Goal: Task Accomplishment & Management: Use online tool/utility

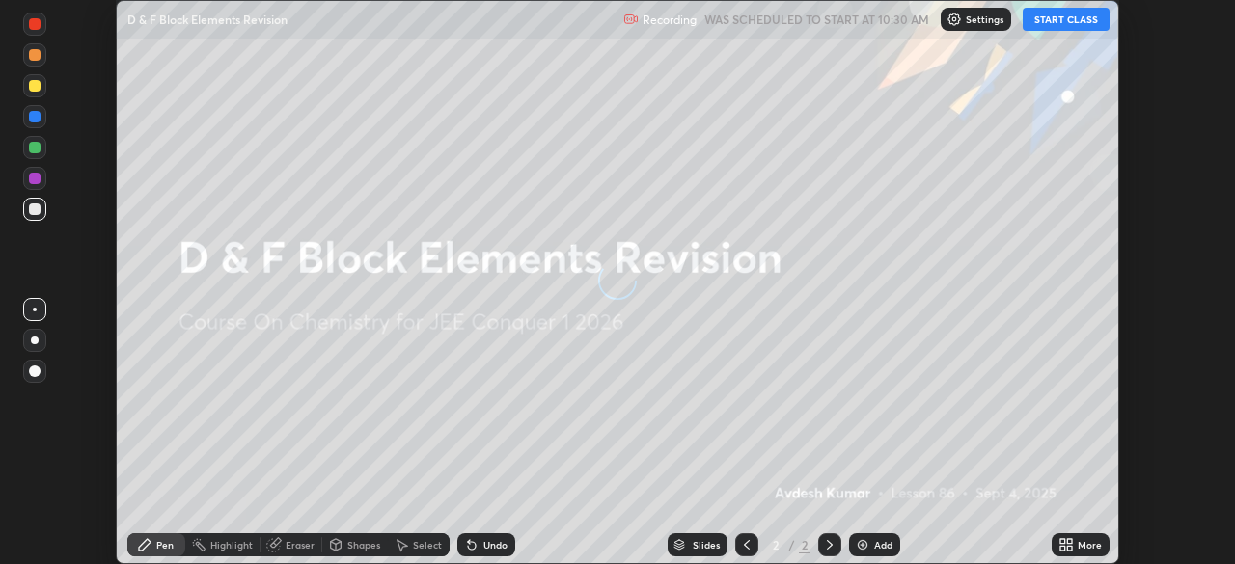
scroll to position [564, 1234]
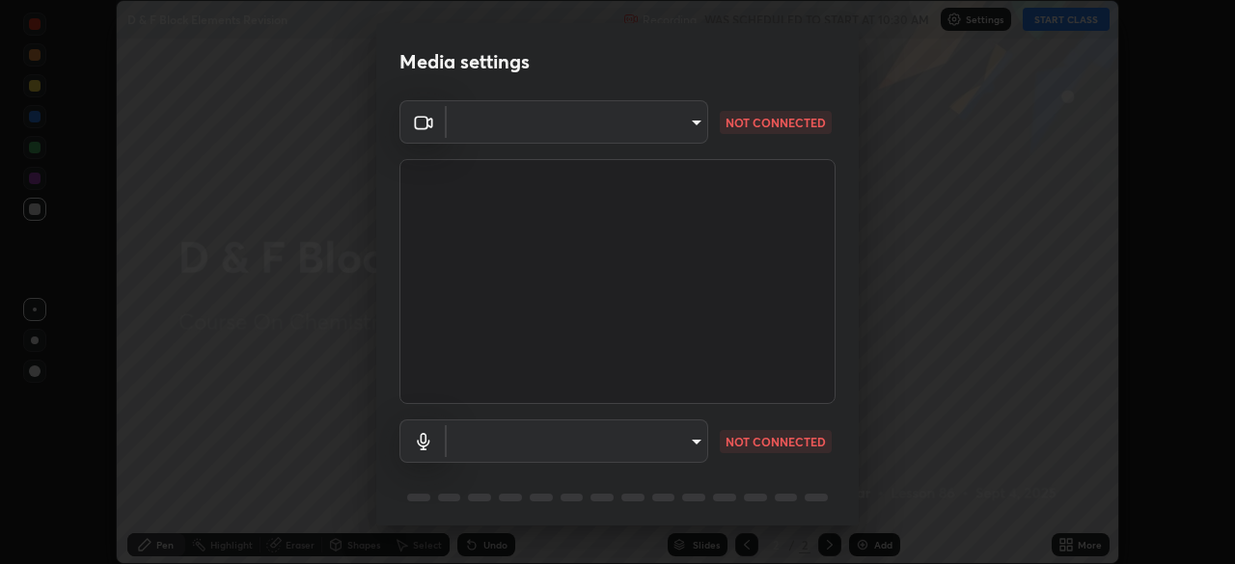
type input "7d393a75b5efabb373047579b199f96731eb4933b6c70bc853c0b4e4a878a56a"
type input "communications"
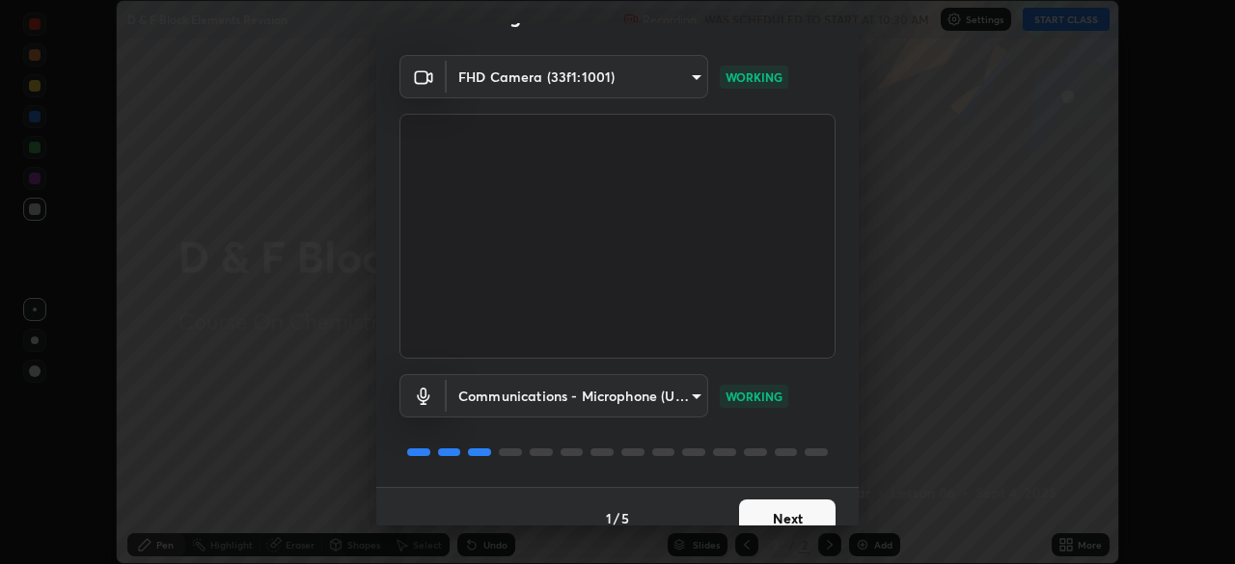
scroll to position [69, 0]
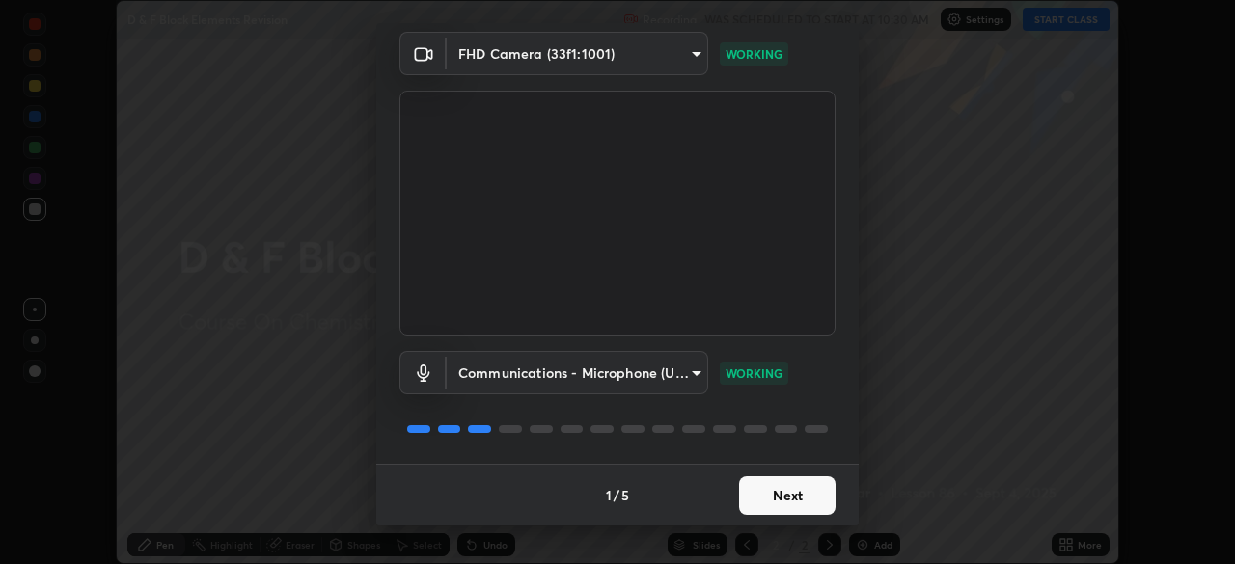
click at [779, 504] on button "Next" at bounding box center [787, 496] width 96 height 39
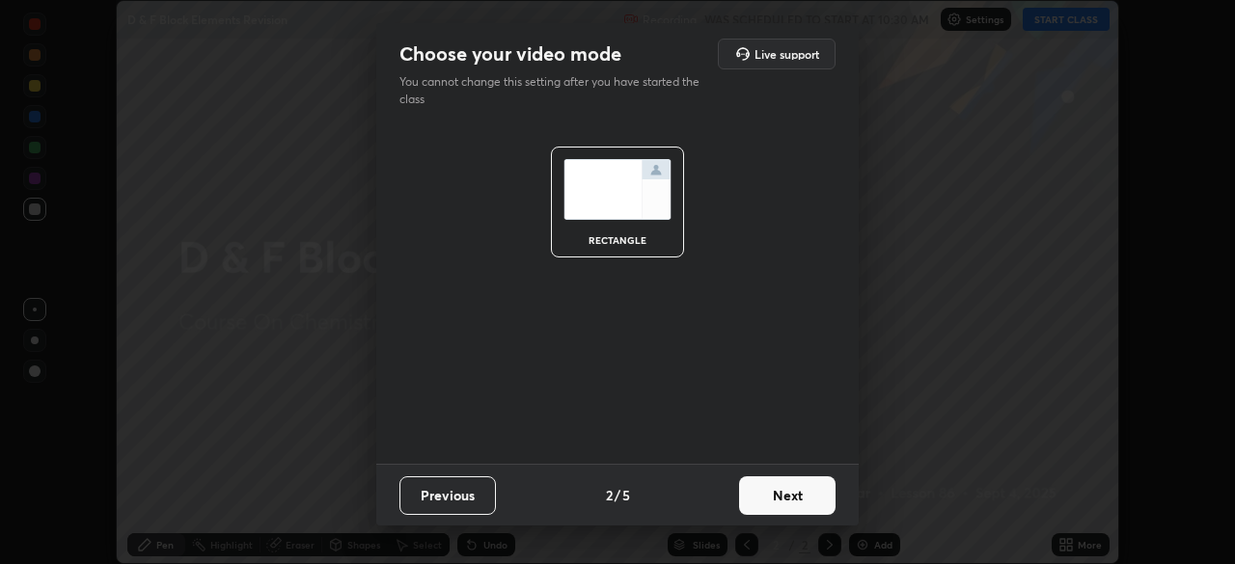
scroll to position [0, 0]
click at [774, 495] on button "Next" at bounding box center [787, 496] width 96 height 39
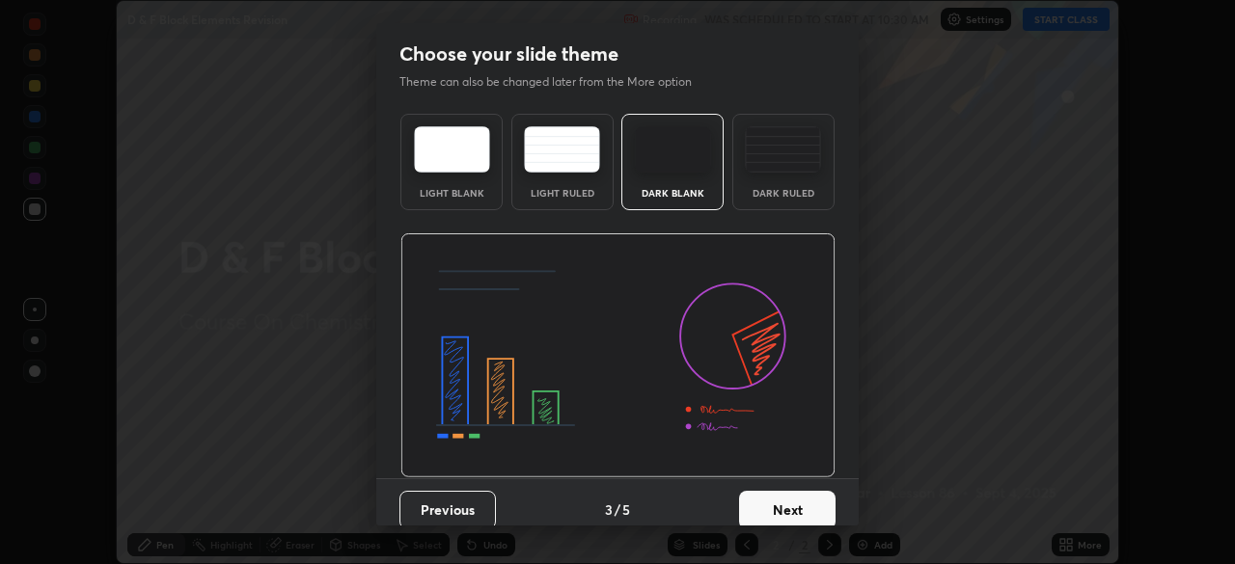
click at [774, 497] on button "Next" at bounding box center [787, 510] width 96 height 39
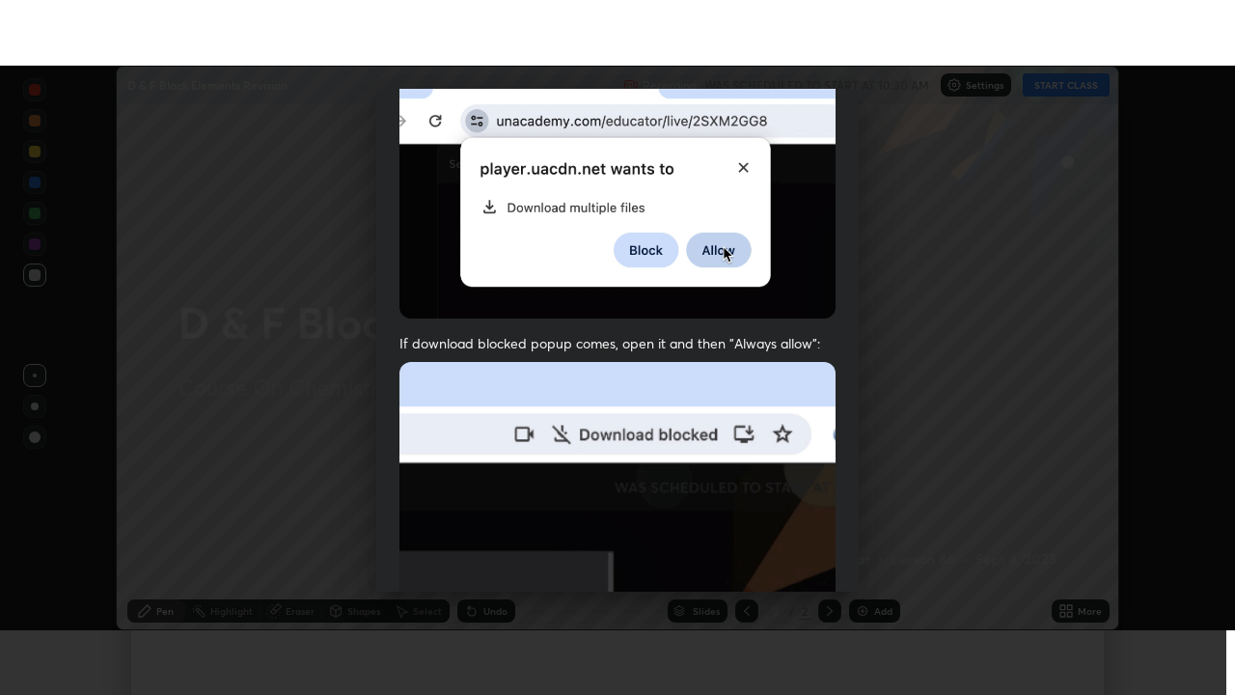
scroll to position [462, 0]
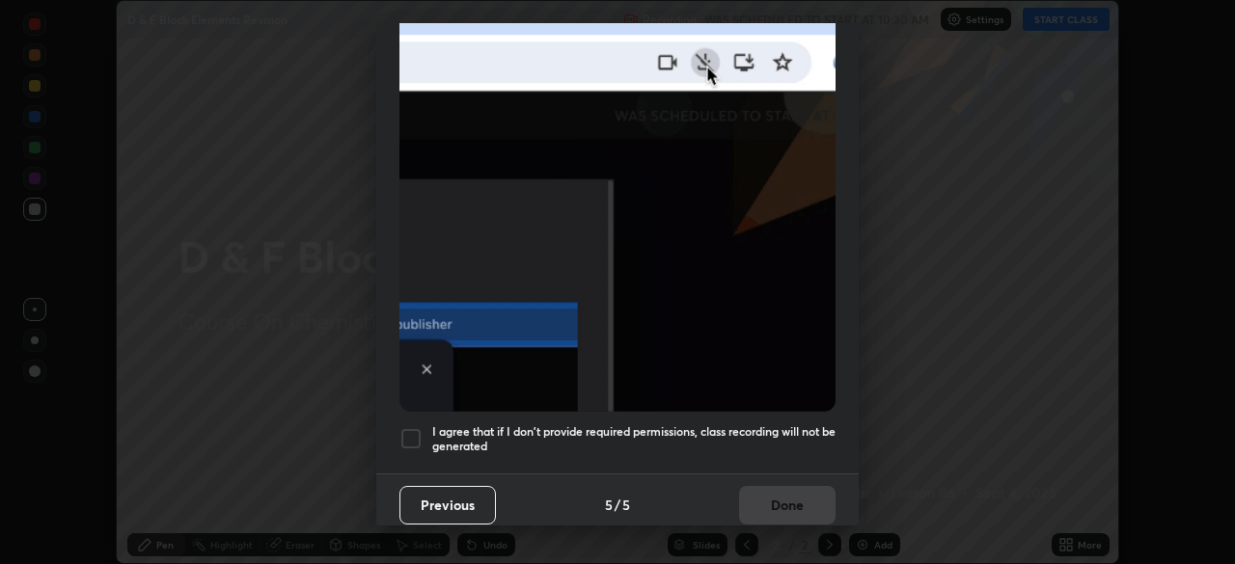
click at [413, 430] on div at bounding box center [410, 438] width 23 height 23
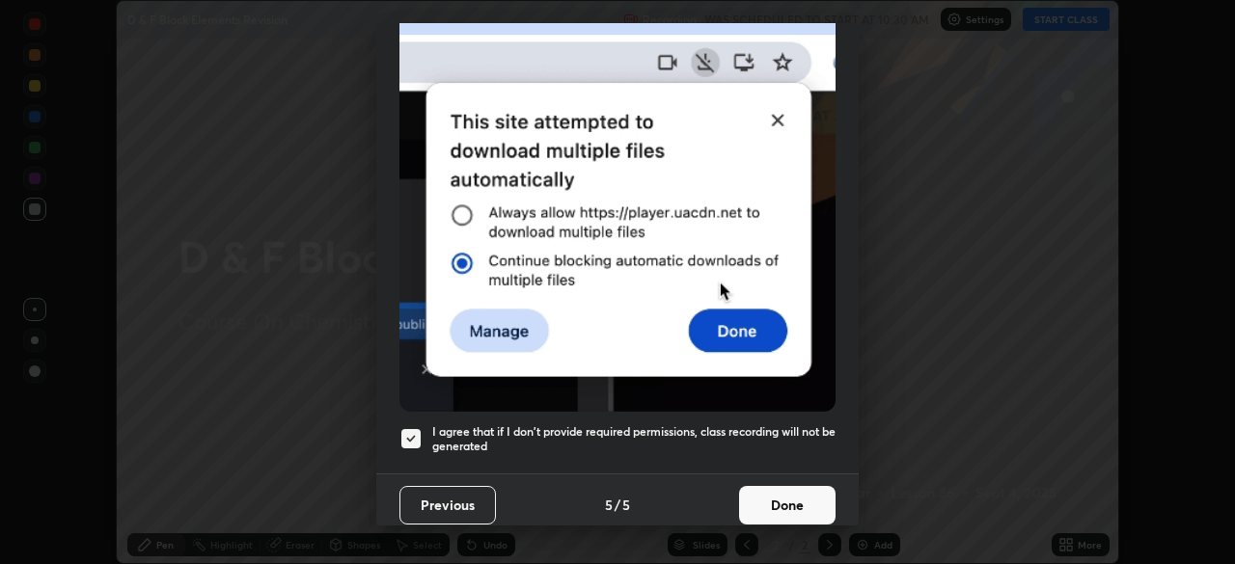
click at [769, 486] on button "Done" at bounding box center [787, 505] width 96 height 39
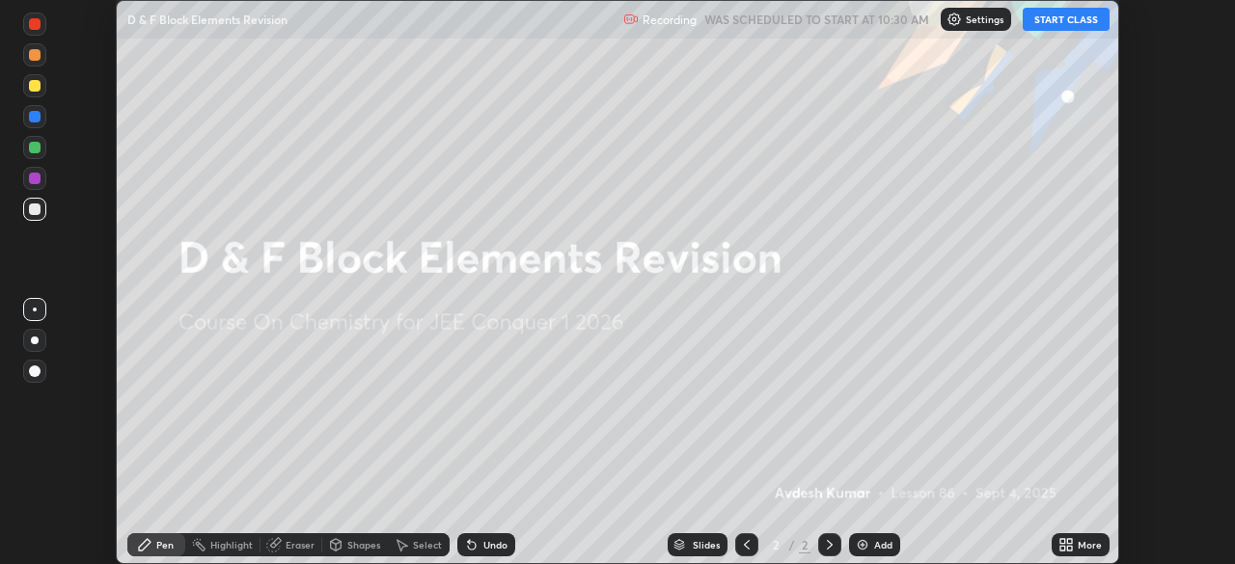
click at [1068, 545] on icon at bounding box center [1065, 544] width 15 height 15
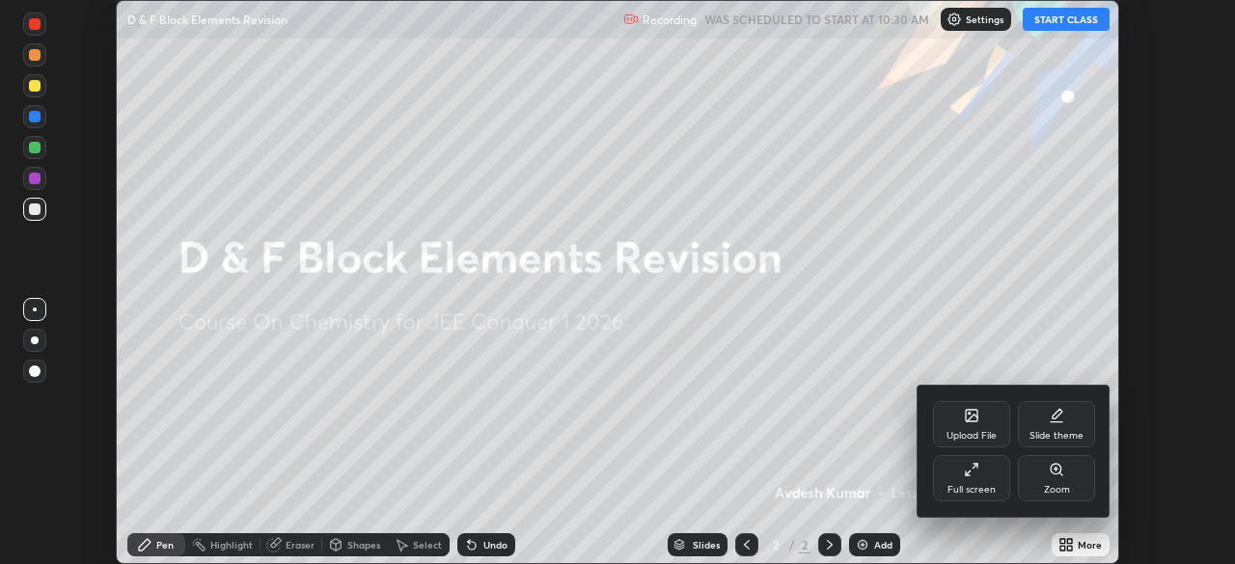
click at [972, 489] on div "Full screen" at bounding box center [972, 490] width 48 height 10
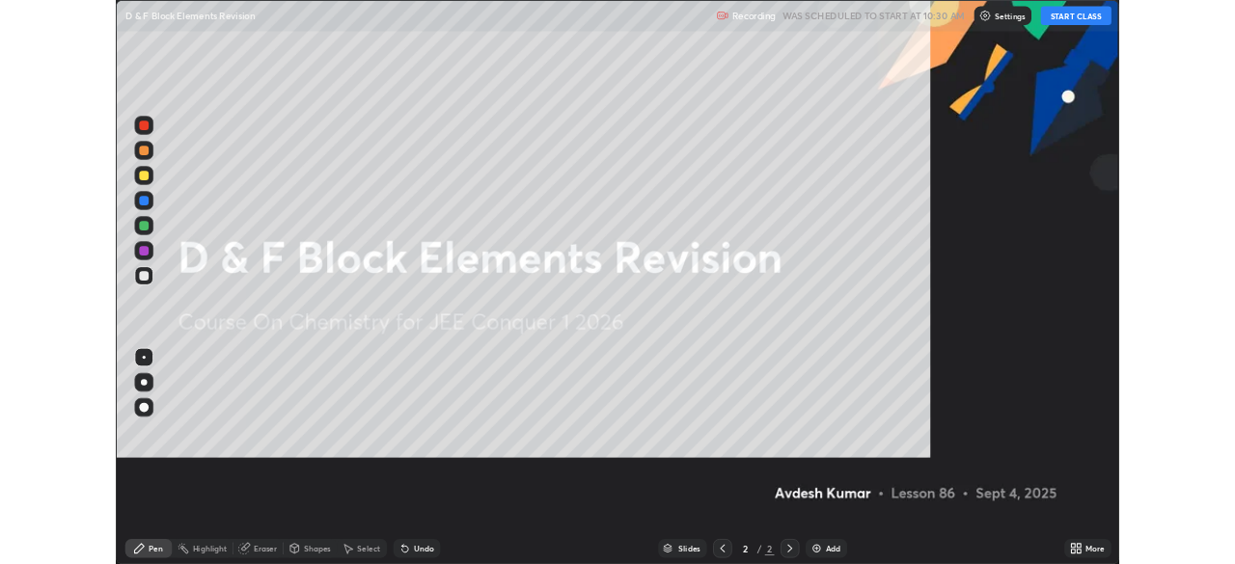
scroll to position [695, 1235]
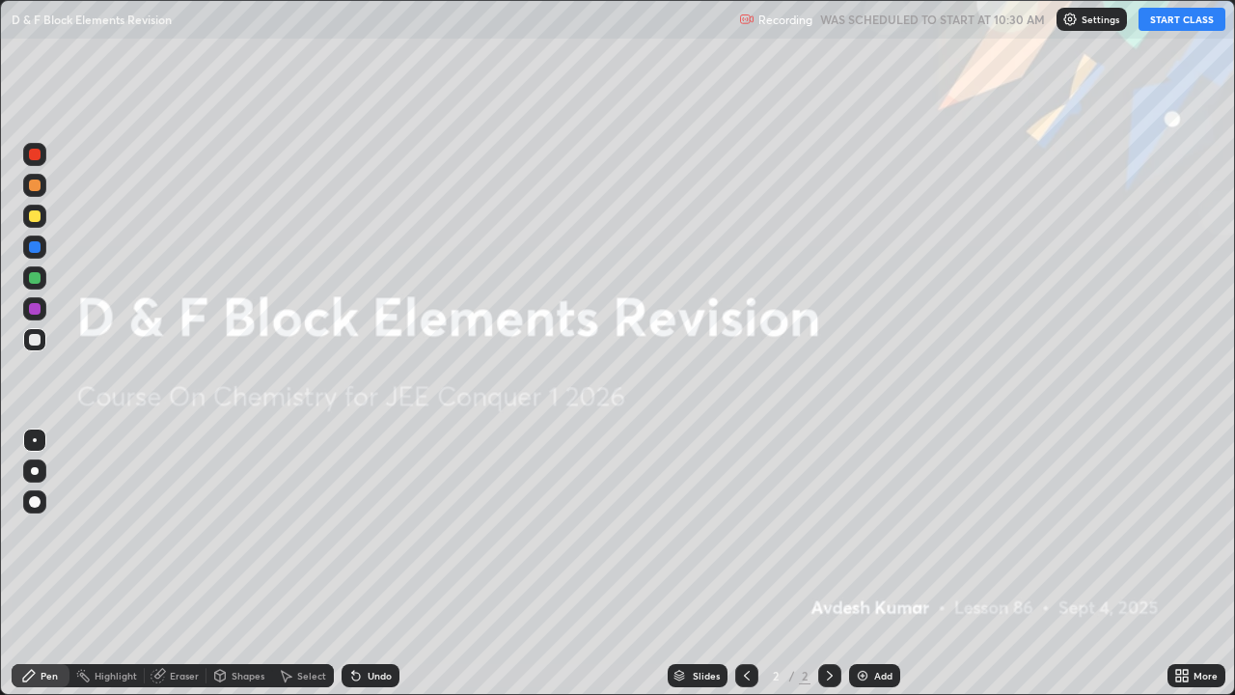
click at [1186, 23] on button "START CLASS" at bounding box center [1182, 19] width 87 height 23
click at [867, 564] on img at bounding box center [862, 675] width 15 height 15
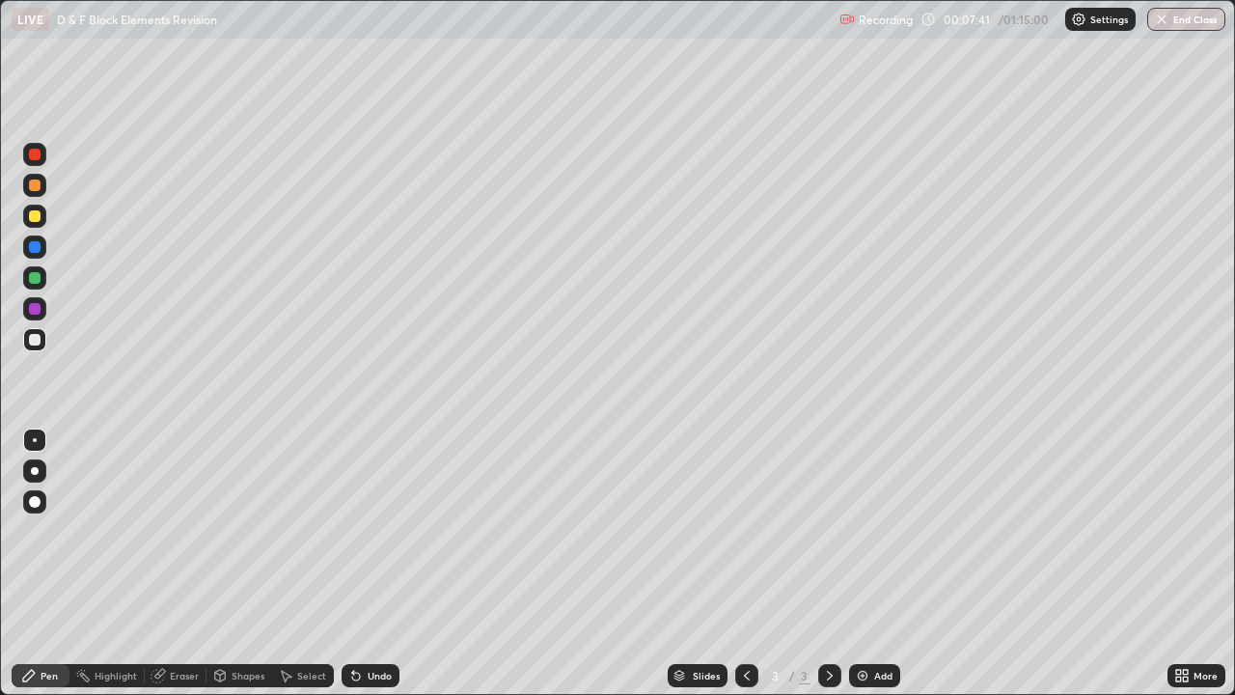
click at [31, 474] on div at bounding box center [34, 470] width 23 height 23
click at [40, 221] on div at bounding box center [34, 216] width 23 height 23
click at [352, 564] on icon at bounding box center [353, 672] width 2 height 2
click at [35, 342] on div at bounding box center [35, 340] width 12 height 12
click at [864, 564] on img at bounding box center [862, 675] width 15 height 15
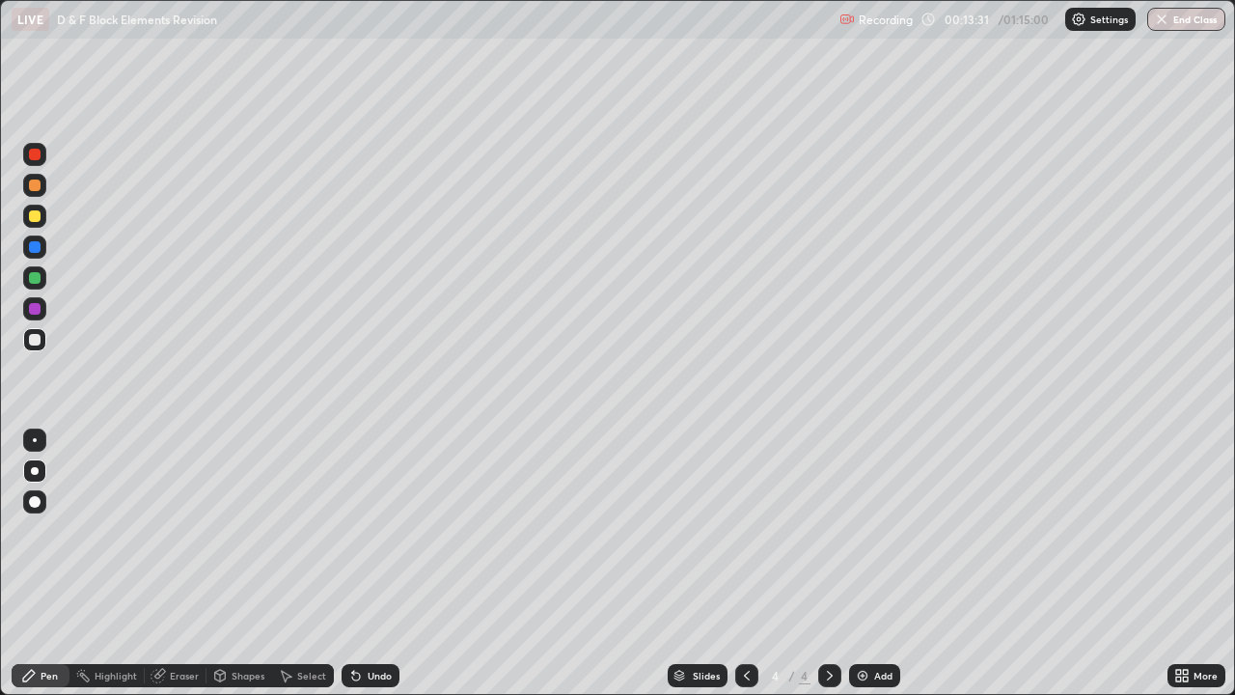
click at [375, 564] on div "Undo" at bounding box center [380, 676] width 24 height 10
click at [38, 219] on div at bounding box center [35, 216] width 12 height 12
click at [362, 564] on div "Undo" at bounding box center [371, 675] width 58 height 23
click at [360, 564] on icon at bounding box center [355, 675] width 15 height 15
click at [30, 162] on div at bounding box center [34, 154] width 23 height 23
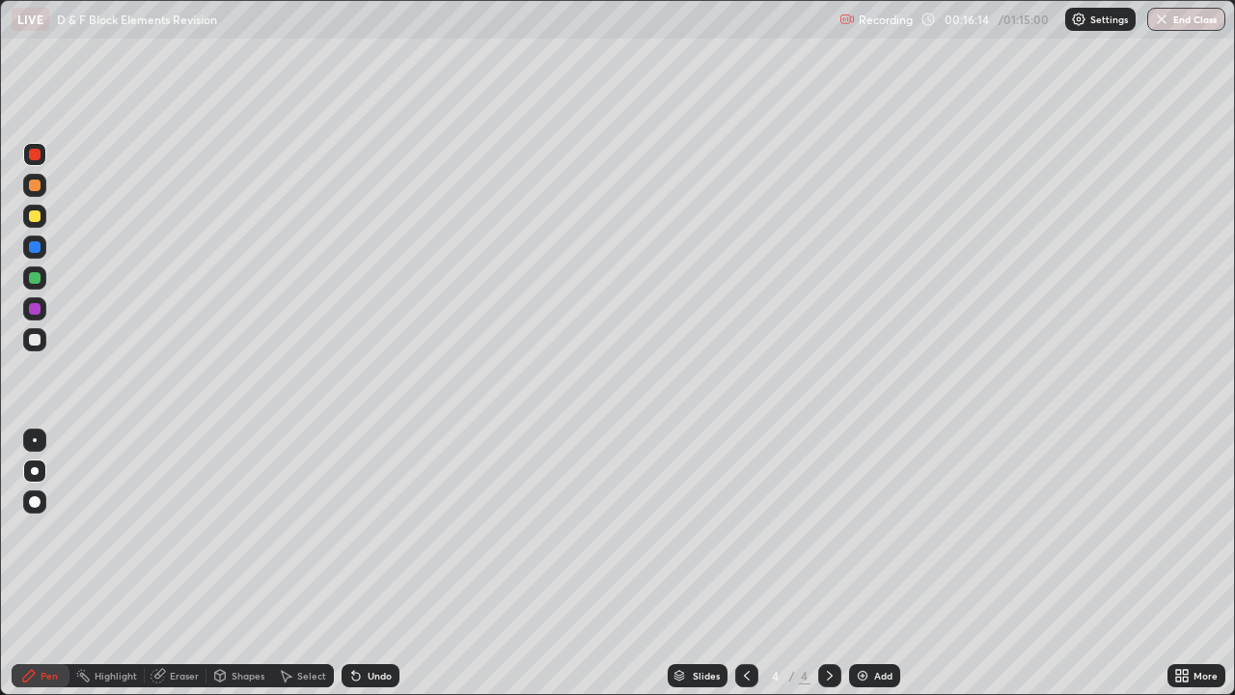
click at [37, 274] on div at bounding box center [35, 278] width 12 height 12
click at [33, 154] on div at bounding box center [35, 155] width 12 height 12
click at [349, 564] on div "Undo" at bounding box center [371, 675] width 58 height 23
click at [350, 564] on div "Undo" at bounding box center [371, 675] width 58 height 23
click at [356, 564] on div "Undo" at bounding box center [371, 675] width 58 height 23
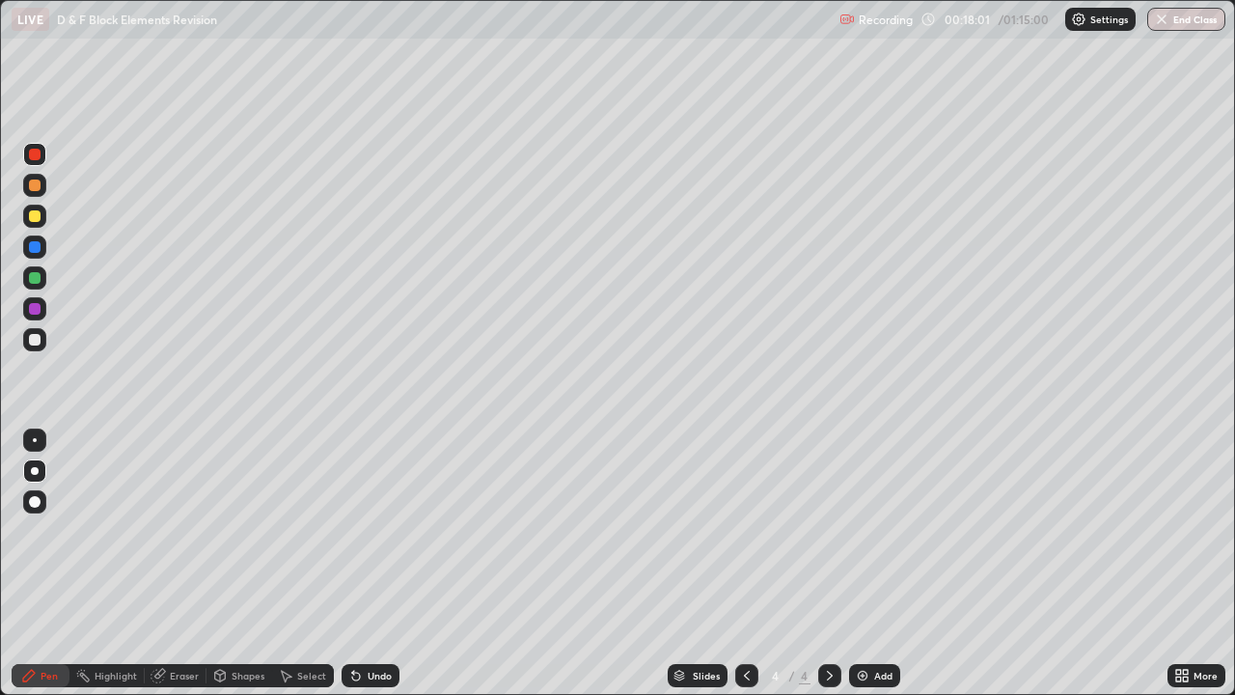
click at [356, 564] on div "Undo" at bounding box center [371, 675] width 58 height 23
click at [352, 564] on div "Undo" at bounding box center [371, 675] width 58 height 23
click at [350, 564] on div "Undo" at bounding box center [371, 675] width 58 height 23
click at [351, 564] on icon at bounding box center [355, 675] width 15 height 15
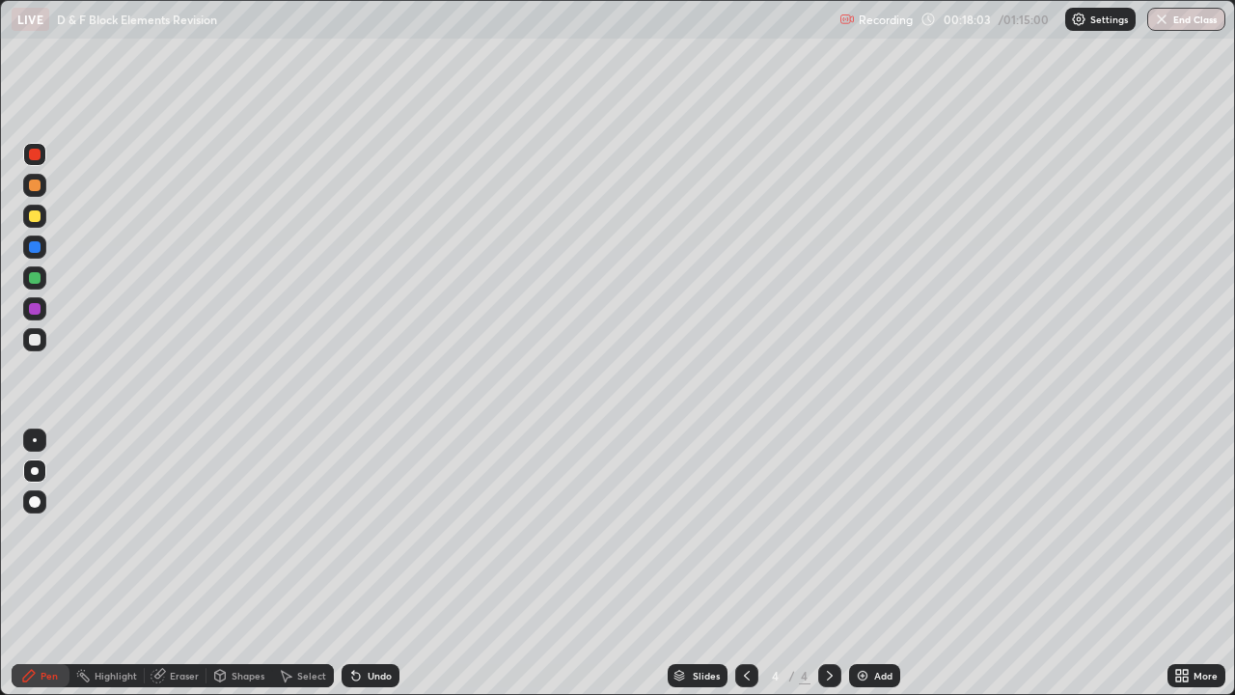
click at [353, 564] on icon at bounding box center [356, 677] width 8 height 8
click at [175, 564] on div "Eraser" at bounding box center [176, 675] width 62 height 23
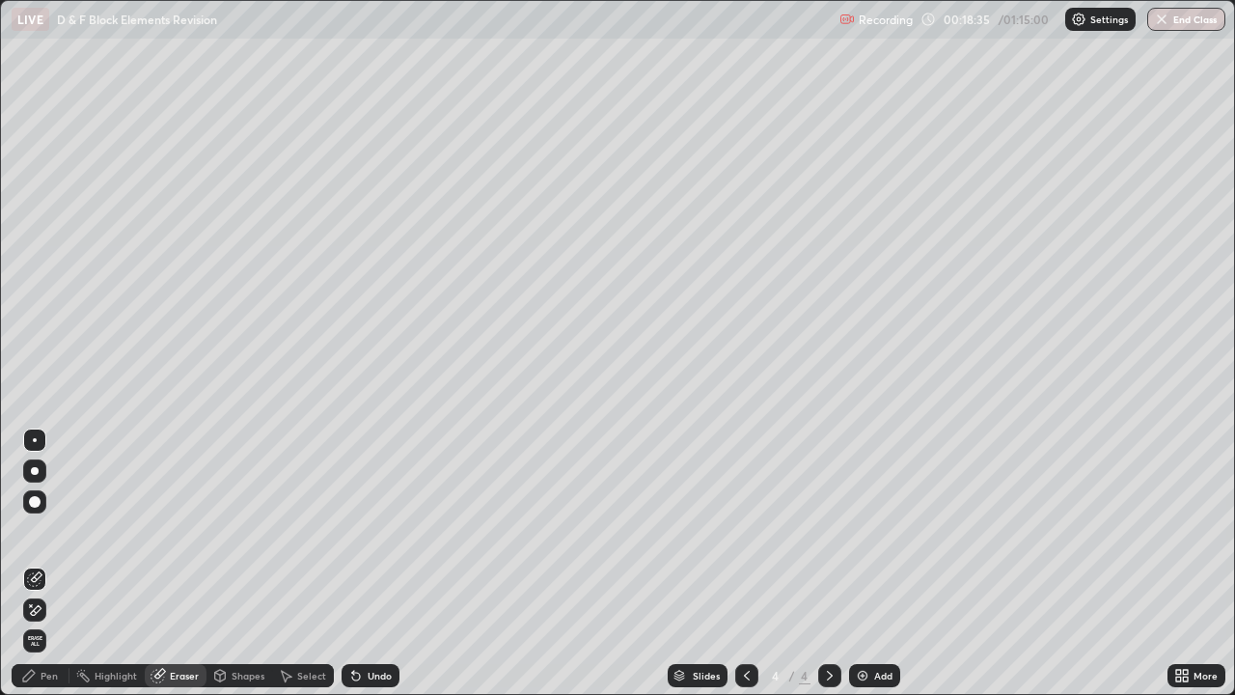
click at [31, 564] on icon at bounding box center [29, 676] width 12 height 12
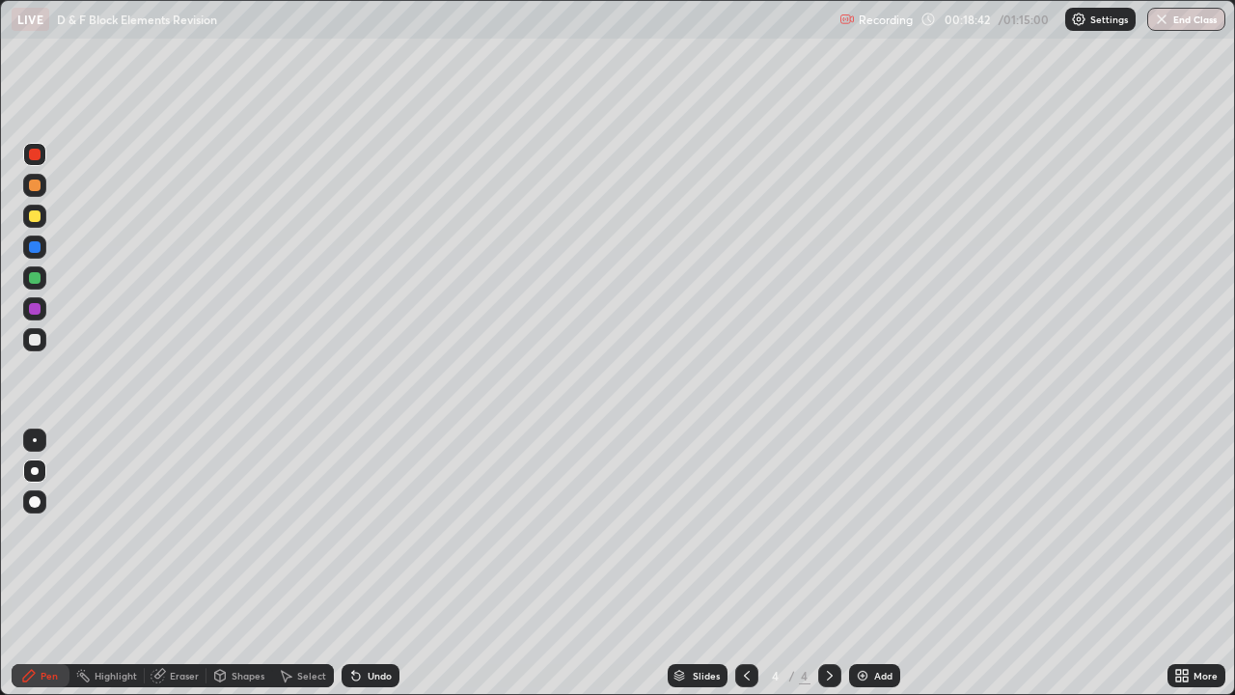
click at [178, 564] on div "Eraser" at bounding box center [184, 676] width 29 height 10
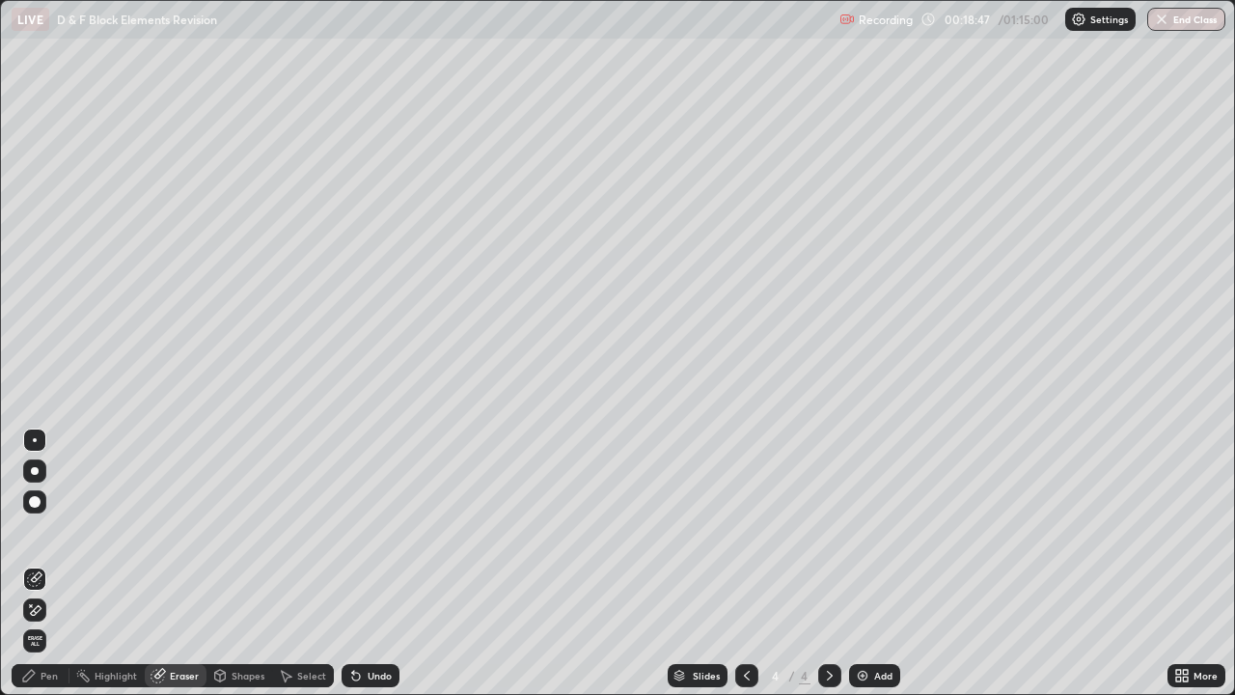
click at [44, 564] on div "Pen" at bounding box center [49, 676] width 17 height 10
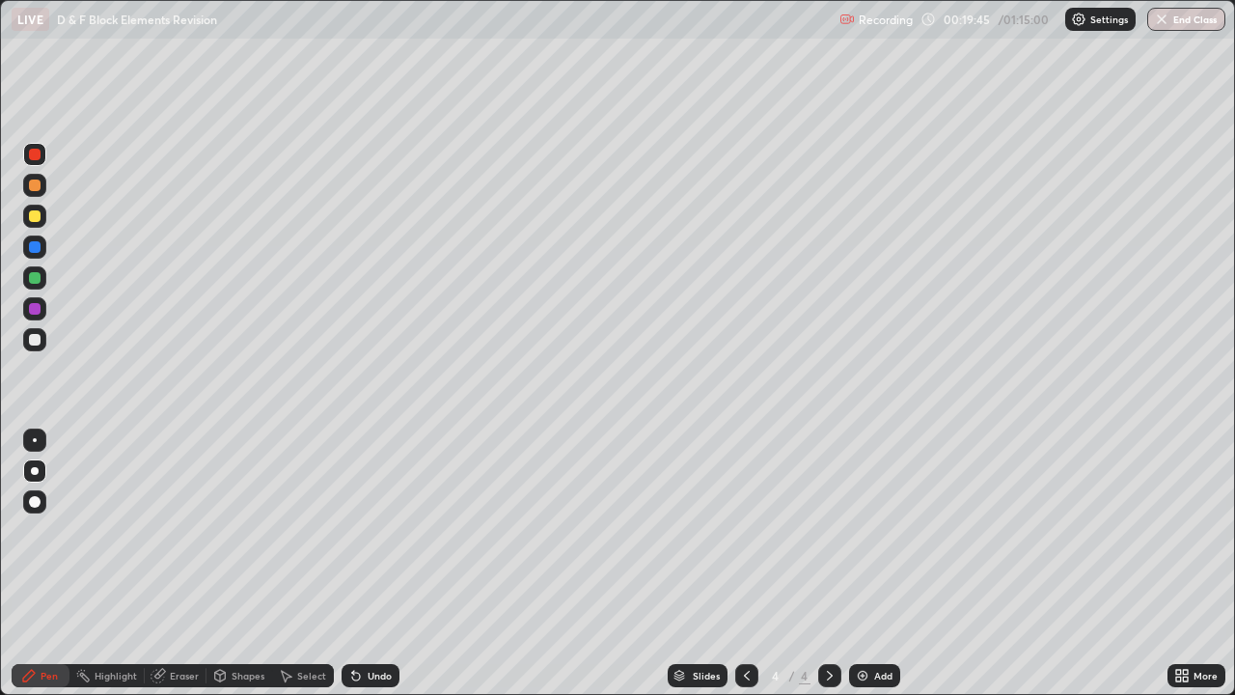
click at [39, 341] on div at bounding box center [35, 340] width 12 height 12
click at [860, 564] on div "Add" at bounding box center [874, 675] width 51 height 23
click at [35, 220] on div at bounding box center [35, 216] width 12 height 12
click at [364, 564] on div "Undo" at bounding box center [371, 675] width 58 height 23
click at [368, 564] on div "Undo" at bounding box center [380, 676] width 24 height 10
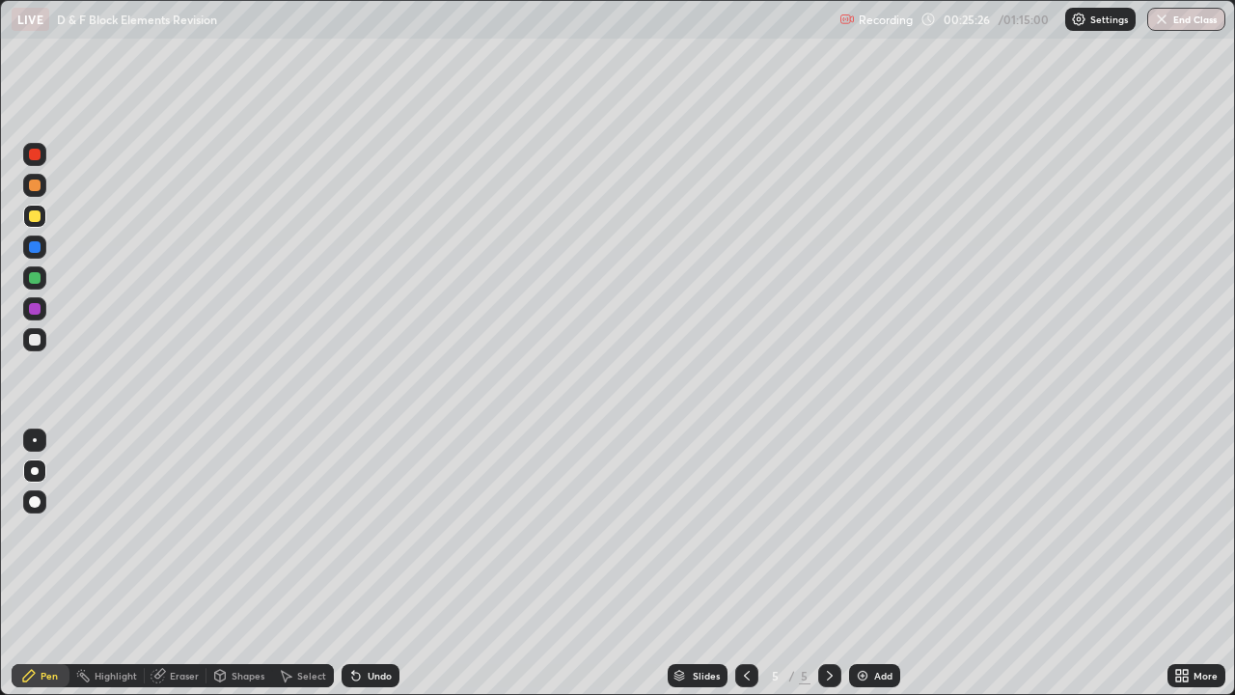
click at [34, 186] on div at bounding box center [35, 185] width 12 height 12
click at [32, 340] on div at bounding box center [35, 340] width 12 height 12
click at [352, 564] on icon at bounding box center [353, 672] width 2 height 2
click at [358, 564] on div "Undo" at bounding box center [371, 675] width 58 height 23
click at [359, 564] on div "Undo" at bounding box center [371, 675] width 58 height 23
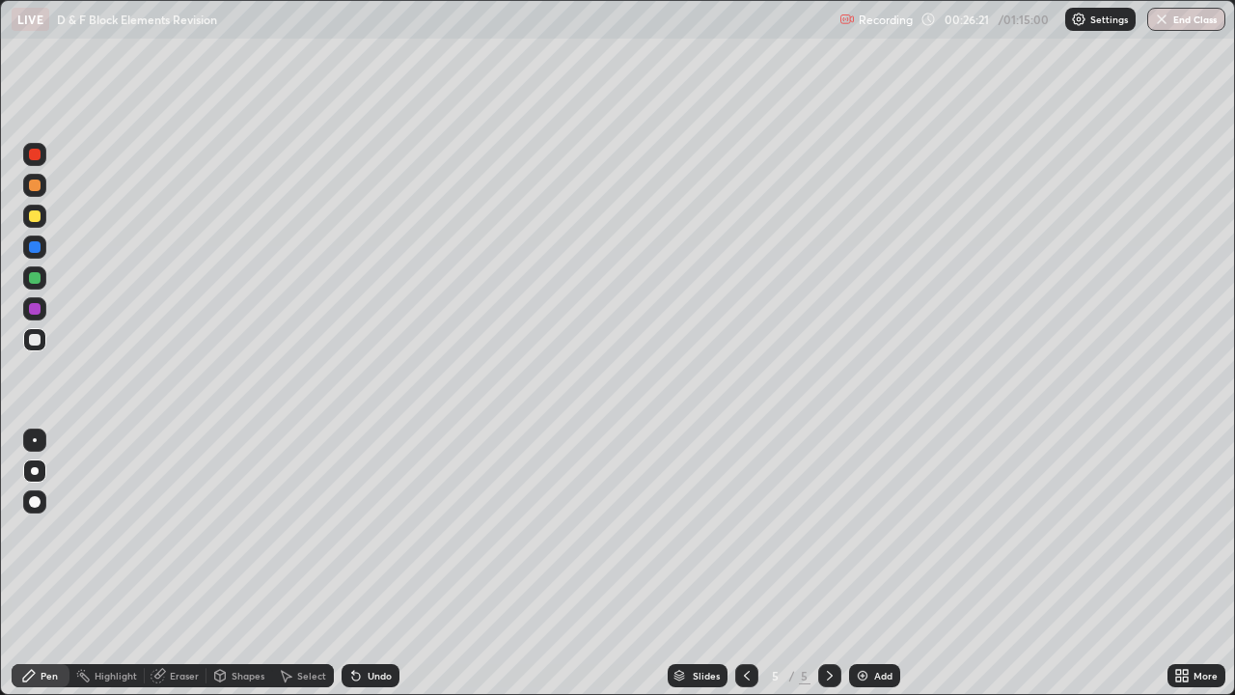
click at [356, 564] on div "Undo" at bounding box center [371, 675] width 58 height 23
click at [355, 564] on div "Undo" at bounding box center [371, 675] width 58 height 23
click at [353, 564] on icon at bounding box center [356, 677] width 8 height 8
click at [858, 564] on div "Add" at bounding box center [874, 675] width 51 height 23
click at [745, 564] on icon at bounding box center [746, 675] width 15 height 15
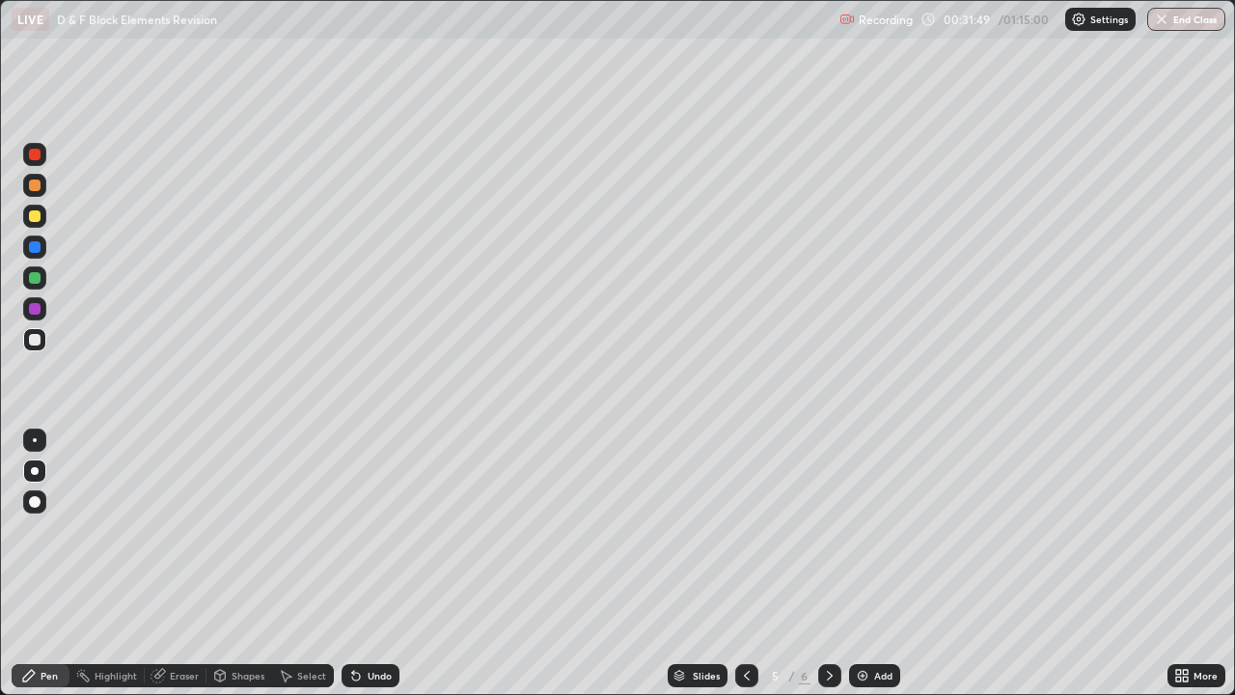
click at [745, 564] on icon at bounding box center [746, 675] width 15 height 15
click at [40, 314] on div at bounding box center [34, 308] width 23 height 23
click at [828, 564] on icon at bounding box center [829, 675] width 15 height 15
click at [862, 564] on img at bounding box center [862, 675] width 15 height 15
click at [361, 564] on div "Undo" at bounding box center [371, 675] width 58 height 23
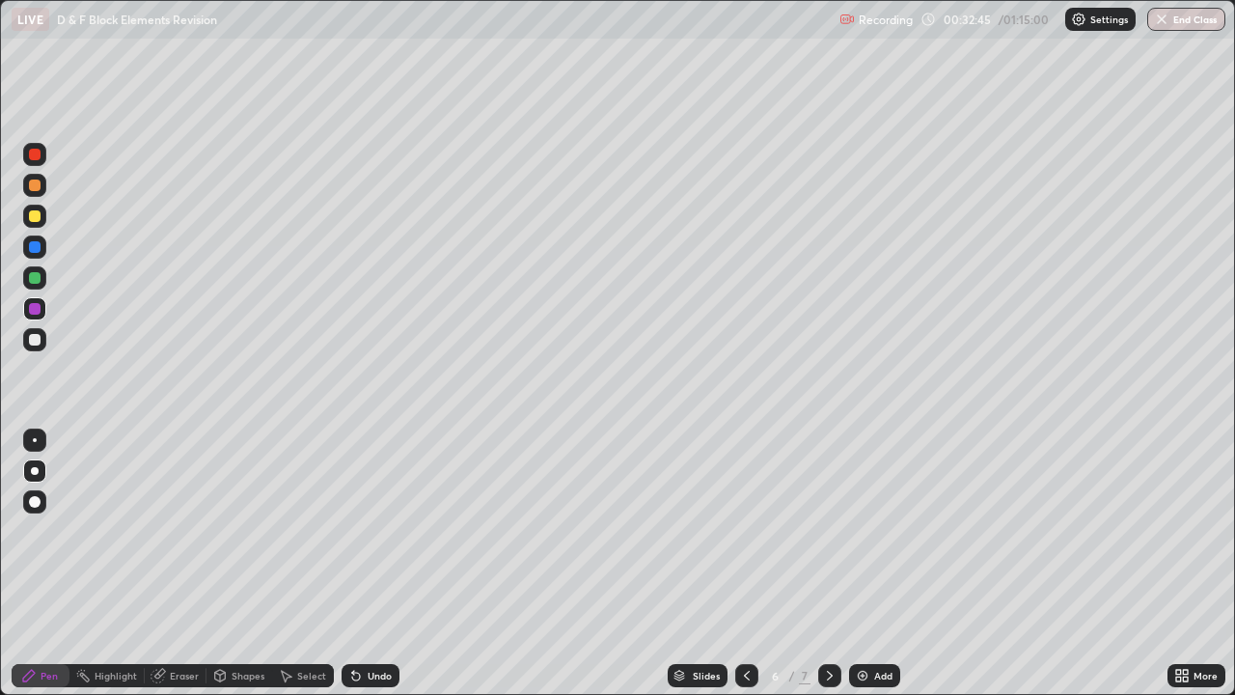
click at [363, 564] on div "Undo" at bounding box center [371, 675] width 58 height 23
click at [352, 564] on icon at bounding box center [356, 677] width 8 height 8
click at [348, 564] on icon at bounding box center [355, 675] width 15 height 15
click at [159, 564] on icon at bounding box center [157, 676] width 13 height 13
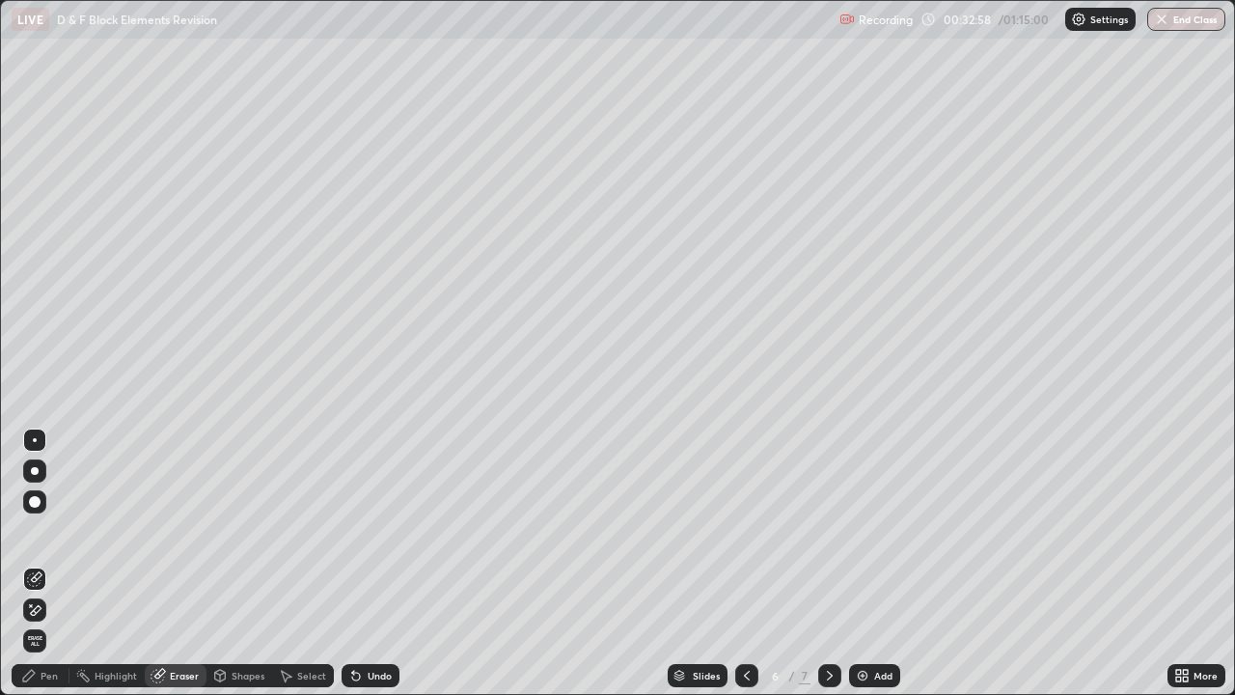
click at [34, 564] on icon at bounding box center [28, 675] width 15 height 15
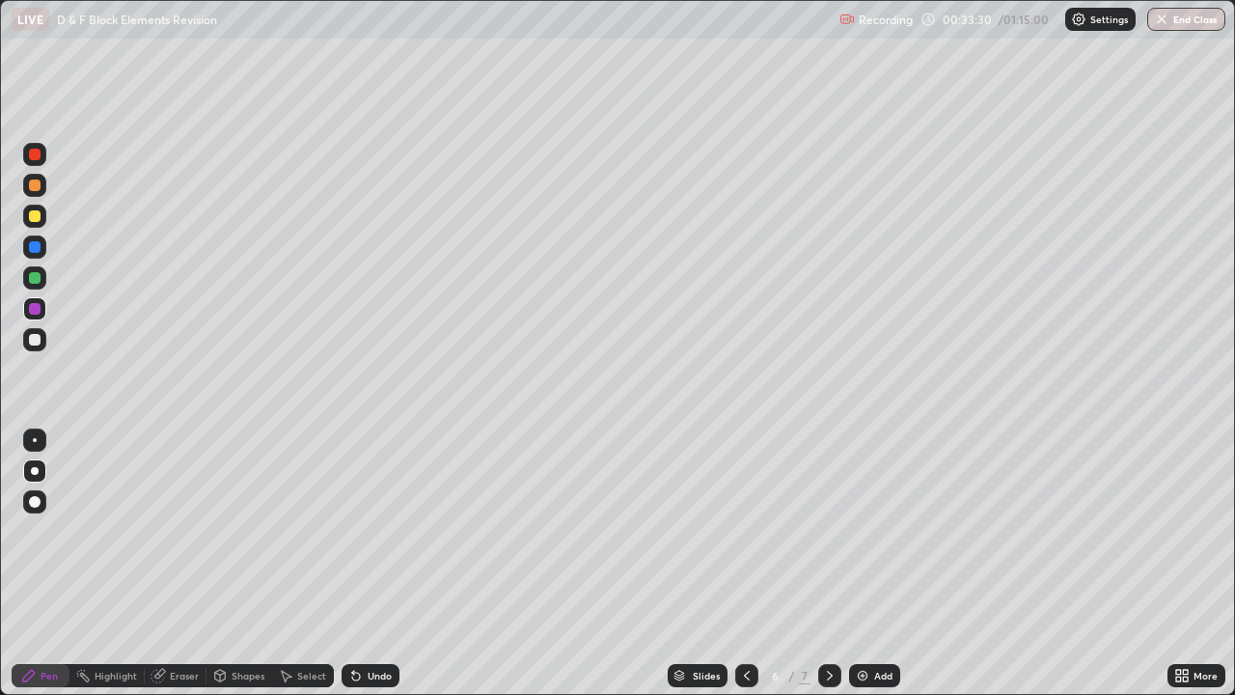
click at [32, 347] on div at bounding box center [34, 339] width 23 height 23
click at [825, 564] on icon at bounding box center [829, 675] width 15 height 15
click at [372, 564] on div "Undo" at bounding box center [371, 675] width 58 height 23
click at [27, 215] on div at bounding box center [34, 216] width 23 height 23
click at [368, 564] on div "Undo" at bounding box center [380, 676] width 24 height 10
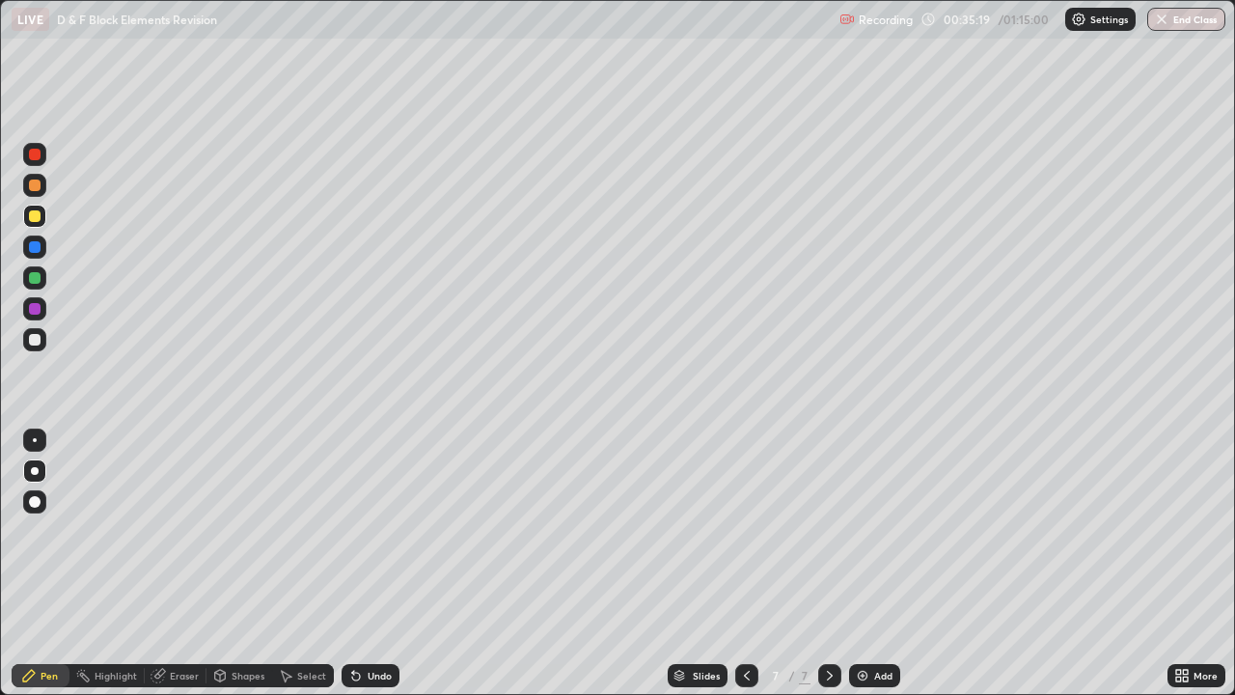
click at [364, 564] on div "Undo" at bounding box center [371, 675] width 58 height 23
click at [356, 564] on icon at bounding box center [355, 675] width 15 height 15
click at [364, 564] on div "Undo" at bounding box center [371, 675] width 58 height 23
click at [367, 564] on div "Undo" at bounding box center [371, 675] width 58 height 23
click at [369, 564] on div "Undo" at bounding box center [371, 675] width 58 height 23
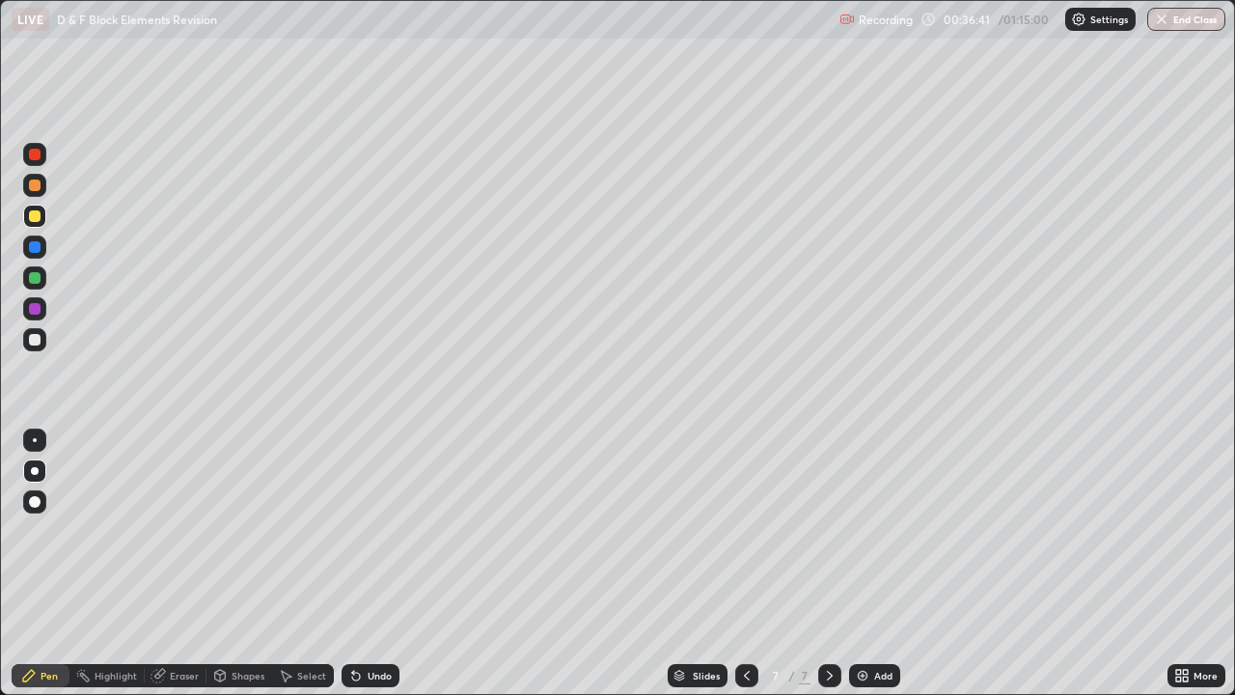
click at [370, 564] on div "Undo" at bounding box center [380, 676] width 24 height 10
click at [355, 564] on icon at bounding box center [356, 677] width 8 height 8
click at [353, 564] on icon at bounding box center [356, 677] width 8 height 8
click at [174, 564] on div "Eraser" at bounding box center [184, 676] width 29 height 10
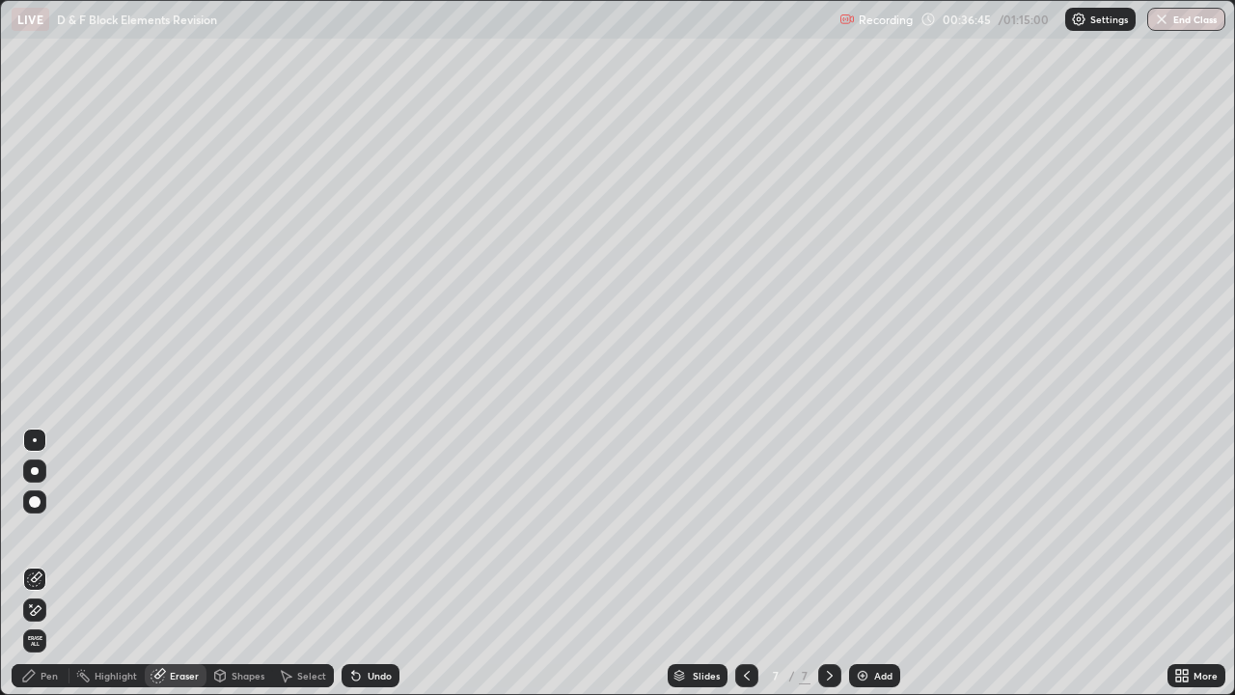
click at [32, 564] on icon at bounding box center [29, 676] width 12 height 12
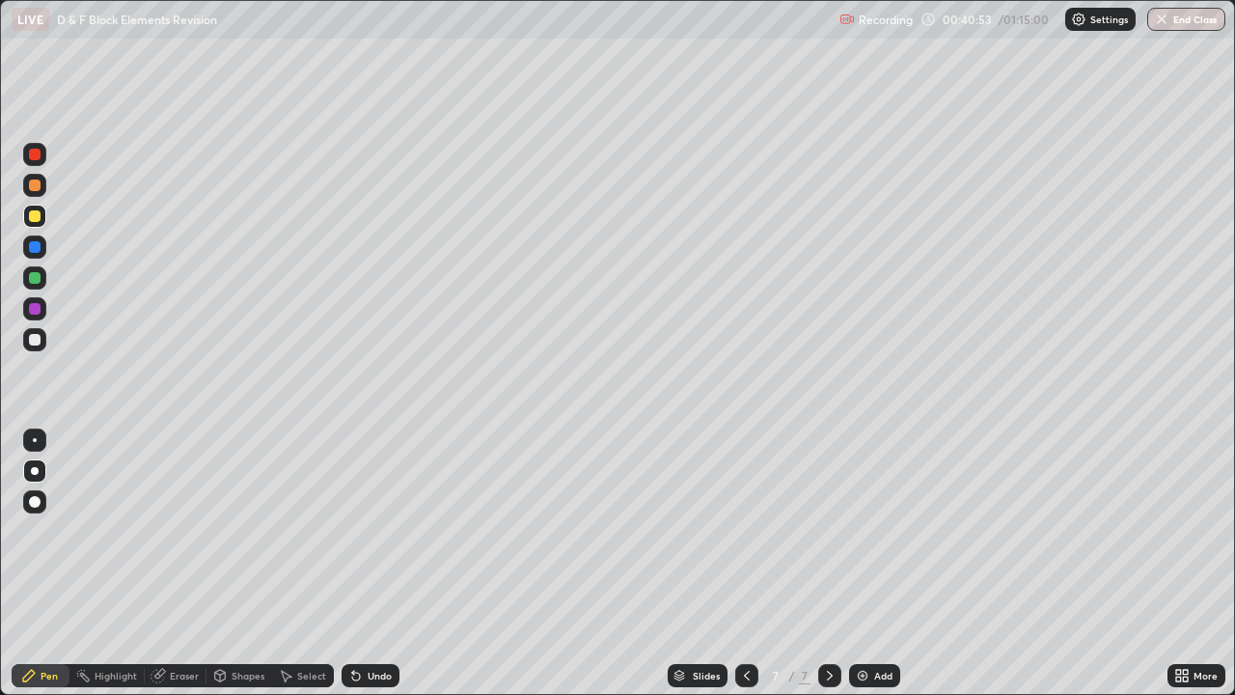
click at [35, 340] on div at bounding box center [35, 340] width 12 height 12
click at [36, 147] on div at bounding box center [34, 154] width 23 height 23
click at [177, 564] on div "Eraser" at bounding box center [184, 676] width 29 height 10
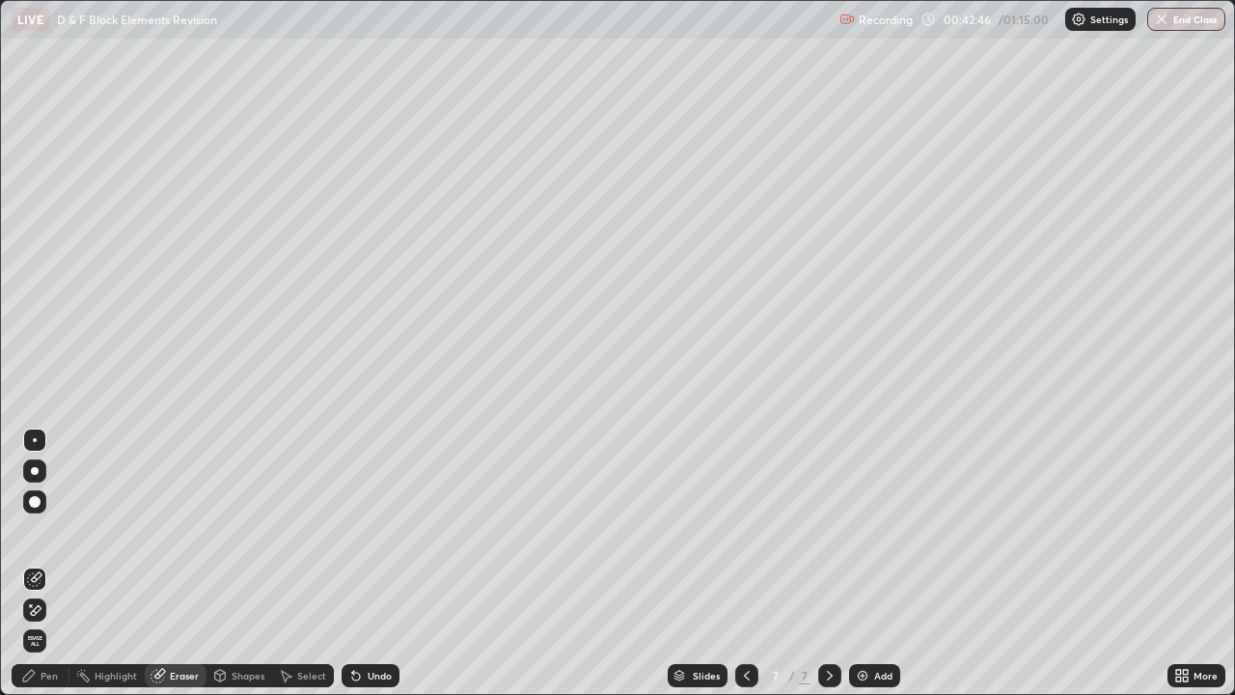
click at [31, 564] on div "Pen" at bounding box center [41, 675] width 58 height 23
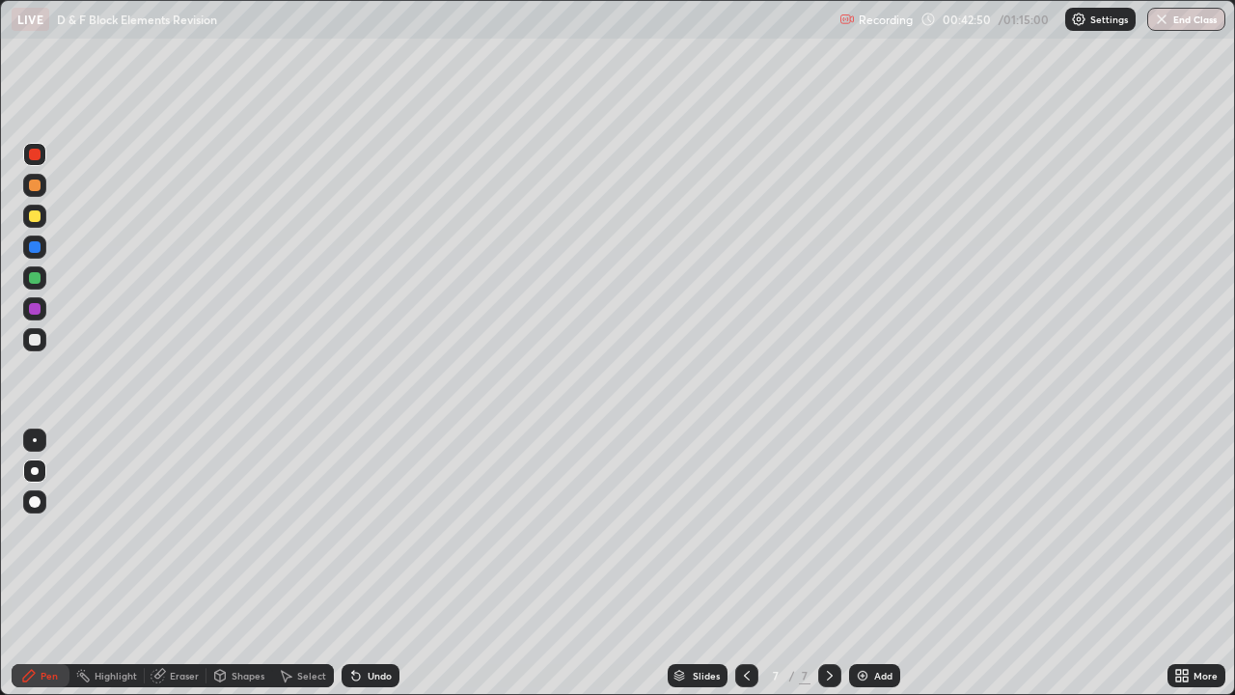
click at [362, 564] on div "Undo" at bounding box center [371, 675] width 58 height 23
click at [353, 564] on icon at bounding box center [356, 677] width 8 height 8
click at [357, 564] on icon at bounding box center [356, 677] width 8 height 8
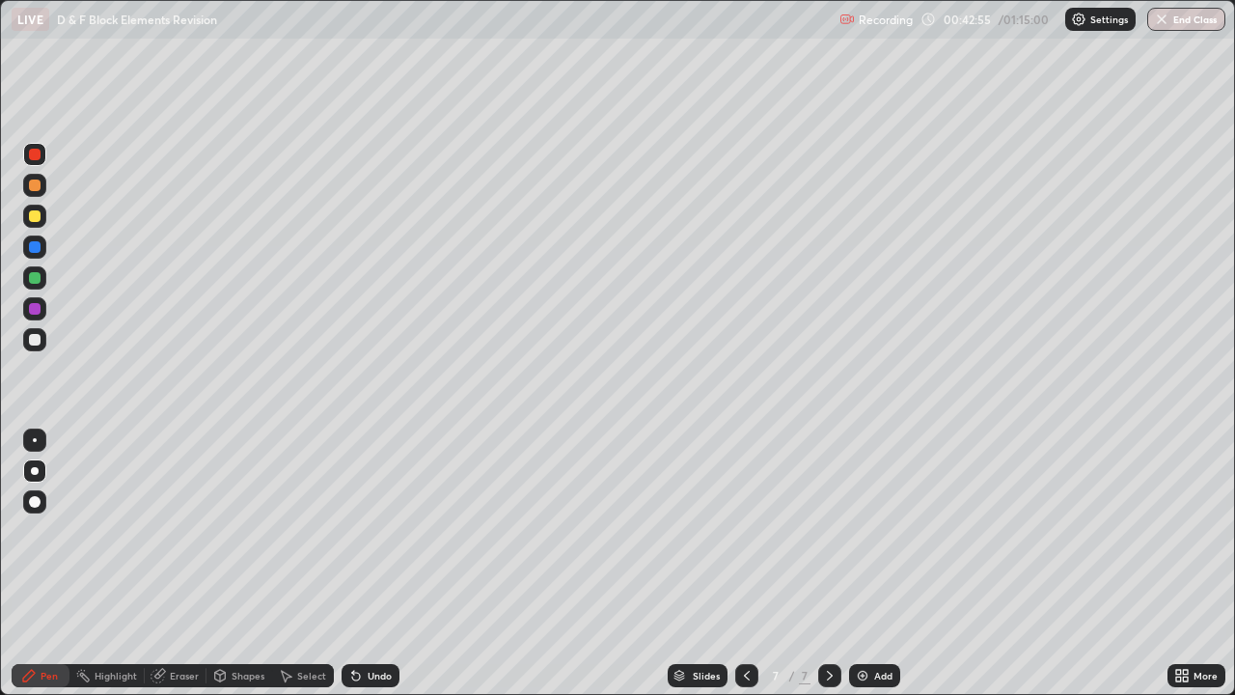
click at [354, 564] on icon at bounding box center [356, 677] width 8 height 8
click at [174, 564] on div "Eraser" at bounding box center [184, 676] width 29 height 10
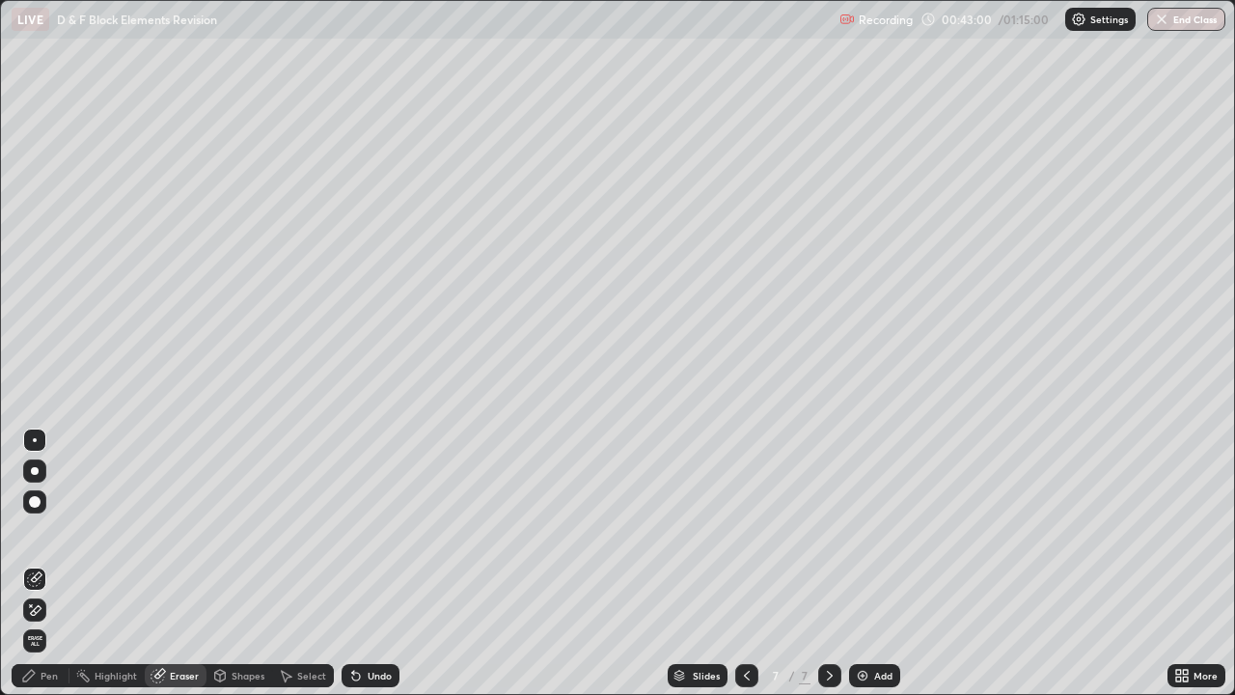
click at [29, 564] on icon at bounding box center [28, 675] width 15 height 15
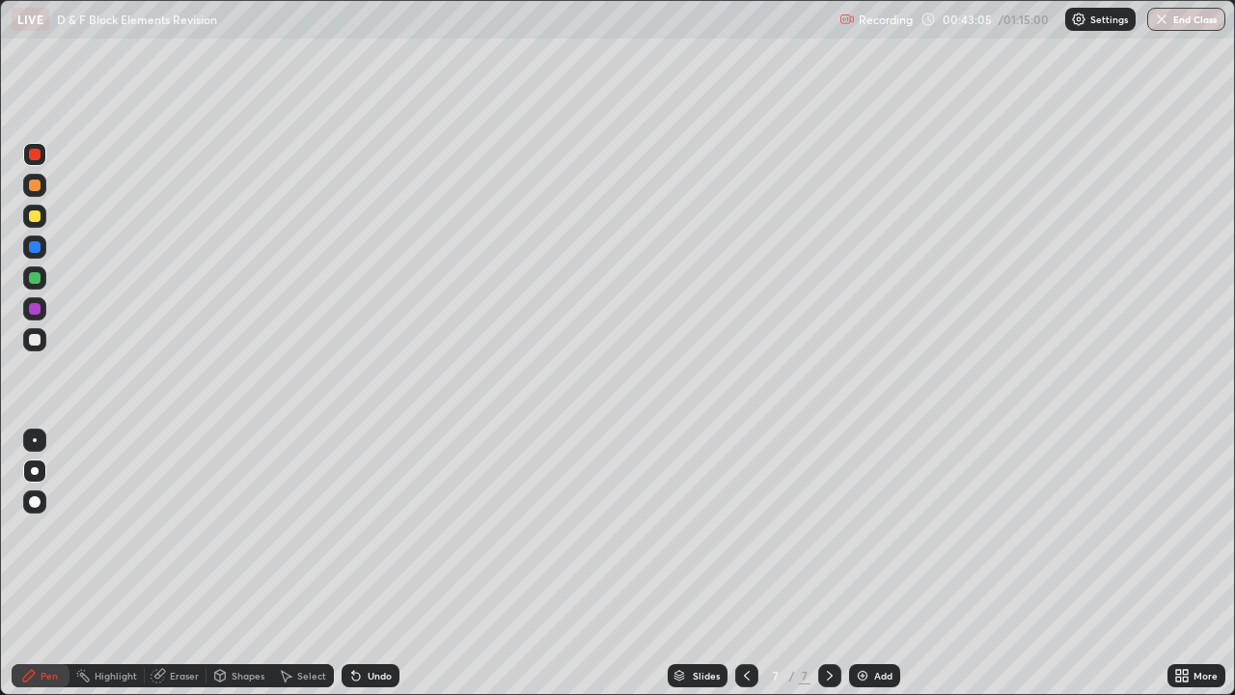
click at [342, 564] on div "Undo" at bounding box center [371, 675] width 58 height 23
click at [168, 564] on div "Eraser" at bounding box center [176, 675] width 62 height 23
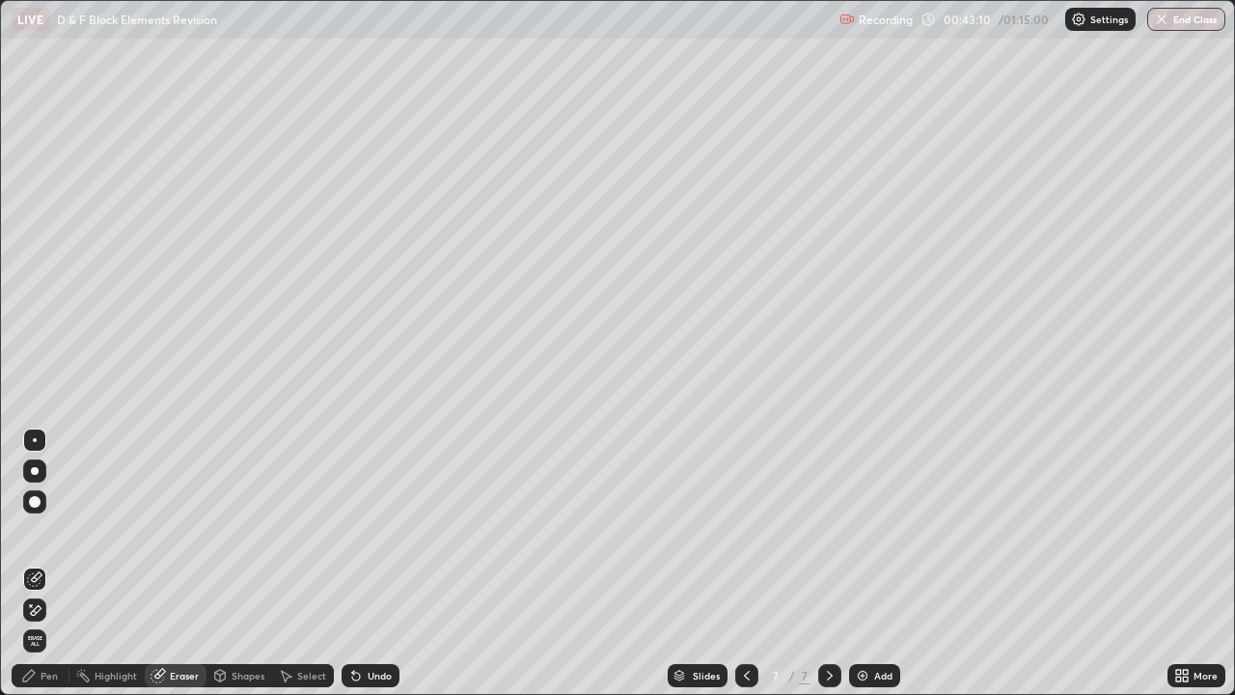
click at [35, 564] on icon at bounding box center [28, 675] width 15 height 15
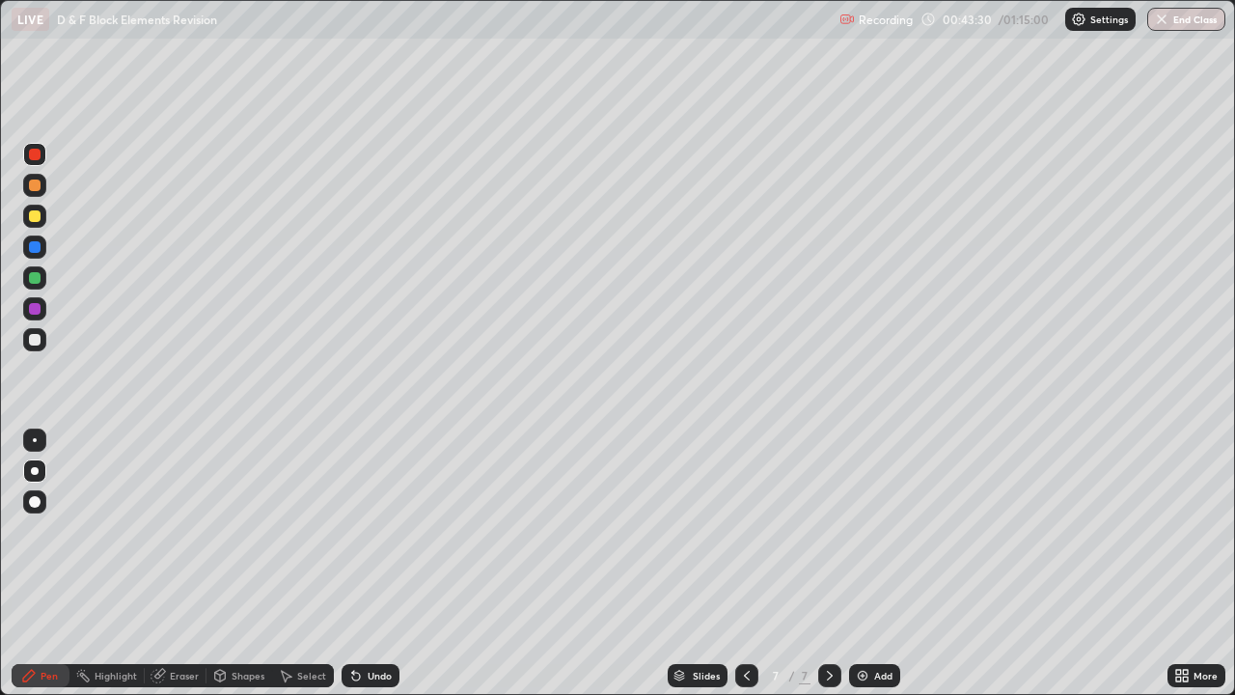
click at [40, 219] on div at bounding box center [35, 216] width 12 height 12
click at [31, 347] on div at bounding box center [34, 339] width 23 height 23
click at [865, 564] on img at bounding box center [862, 675] width 15 height 15
click at [371, 564] on div "Undo" at bounding box center [380, 676] width 24 height 10
click at [39, 226] on div at bounding box center [34, 216] width 23 height 23
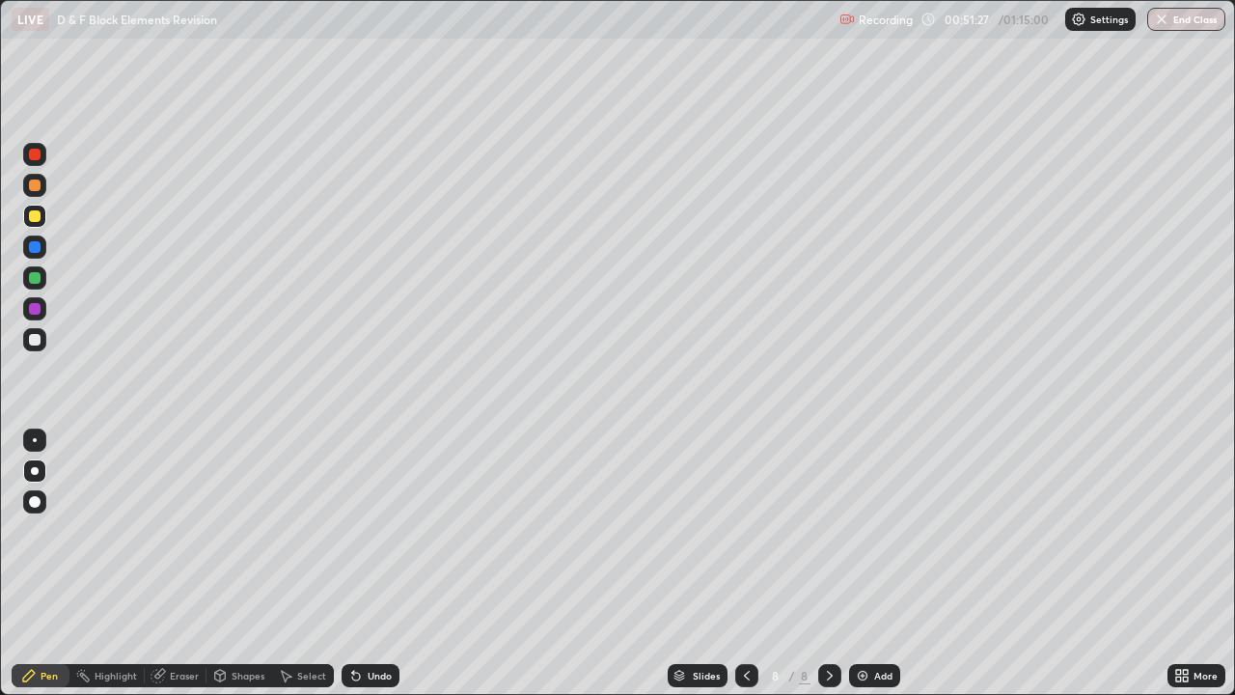
click at [368, 564] on div "Undo" at bounding box center [380, 676] width 24 height 10
click at [25, 347] on div at bounding box center [34, 339] width 23 height 23
click at [862, 564] on div "Add" at bounding box center [874, 675] width 51 height 23
click at [357, 564] on div "Undo" at bounding box center [371, 675] width 58 height 23
click at [359, 564] on icon at bounding box center [355, 675] width 15 height 15
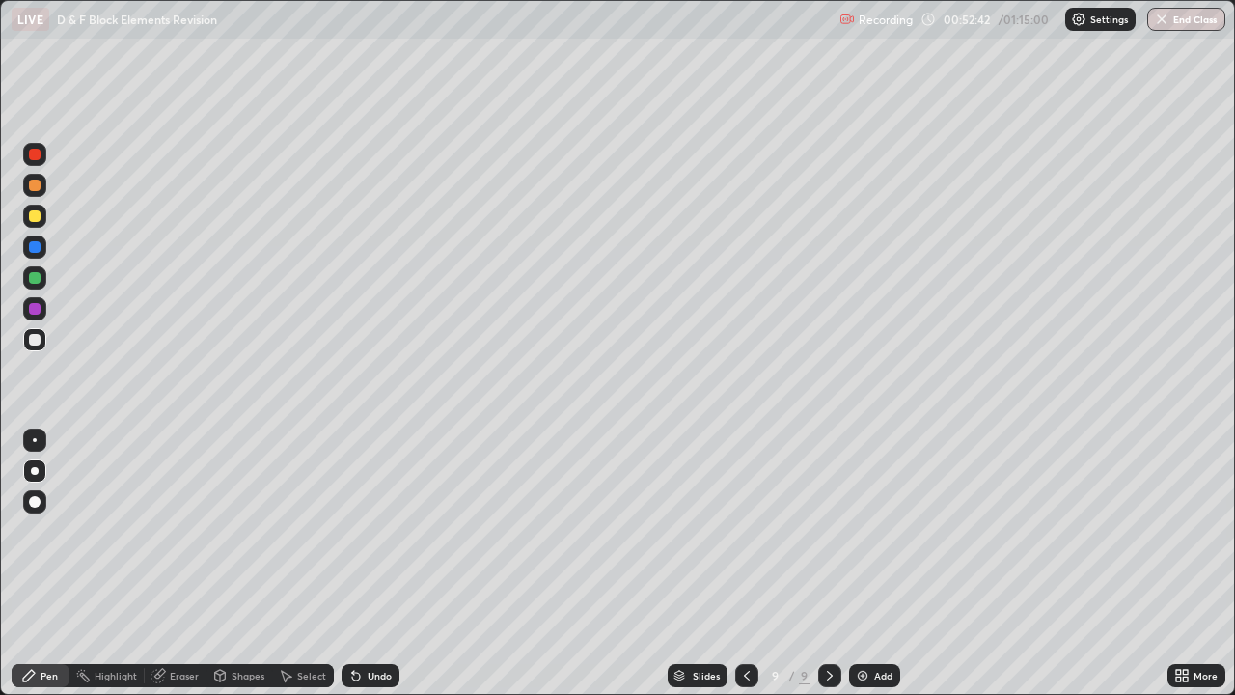
click at [359, 564] on icon at bounding box center [355, 675] width 15 height 15
click at [353, 564] on icon at bounding box center [356, 677] width 8 height 8
click at [35, 223] on div at bounding box center [34, 216] width 23 height 23
click at [352, 564] on icon at bounding box center [353, 672] width 2 height 2
click at [42, 343] on div at bounding box center [34, 339] width 23 height 23
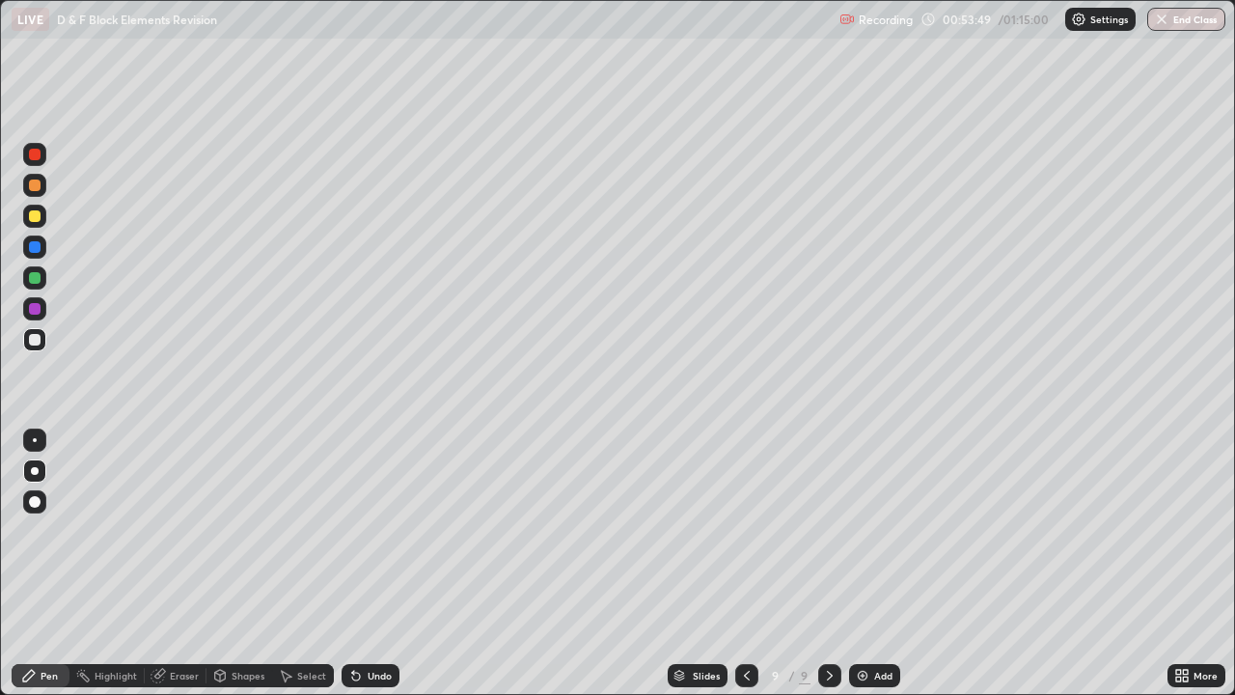
click at [39, 281] on div at bounding box center [35, 278] width 12 height 12
click at [360, 564] on icon at bounding box center [355, 675] width 15 height 15
click at [30, 225] on div at bounding box center [34, 216] width 23 height 23
click at [41, 159] on div at bounding box center [34, 154] width 23 height 23
click at [369, 564] on div "Undo" at bounding box center [380, 676] width 24 height 10
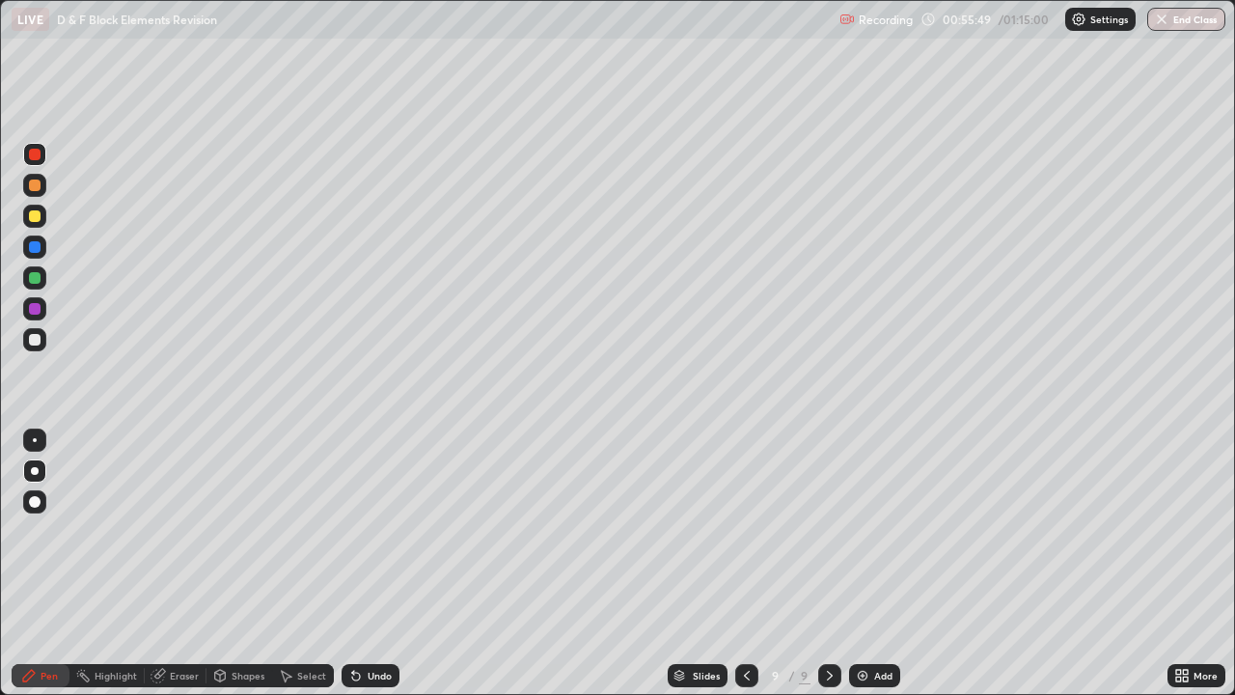
click at [368, 564] on div "Undo" at bounding box center [380, 676] width 24 height 10
click at [358, 564] on div "Undo" at bounding box center [371, 675] width 58 height 23
click at [35, 279] on div at bounding box center [35, 278] width 12 height 12
click at [35, 348] on div at bounding box center [34, 339] width 23 height 23
click at [32, 347] on div at bounding box center [34, 339] width 23 height 23
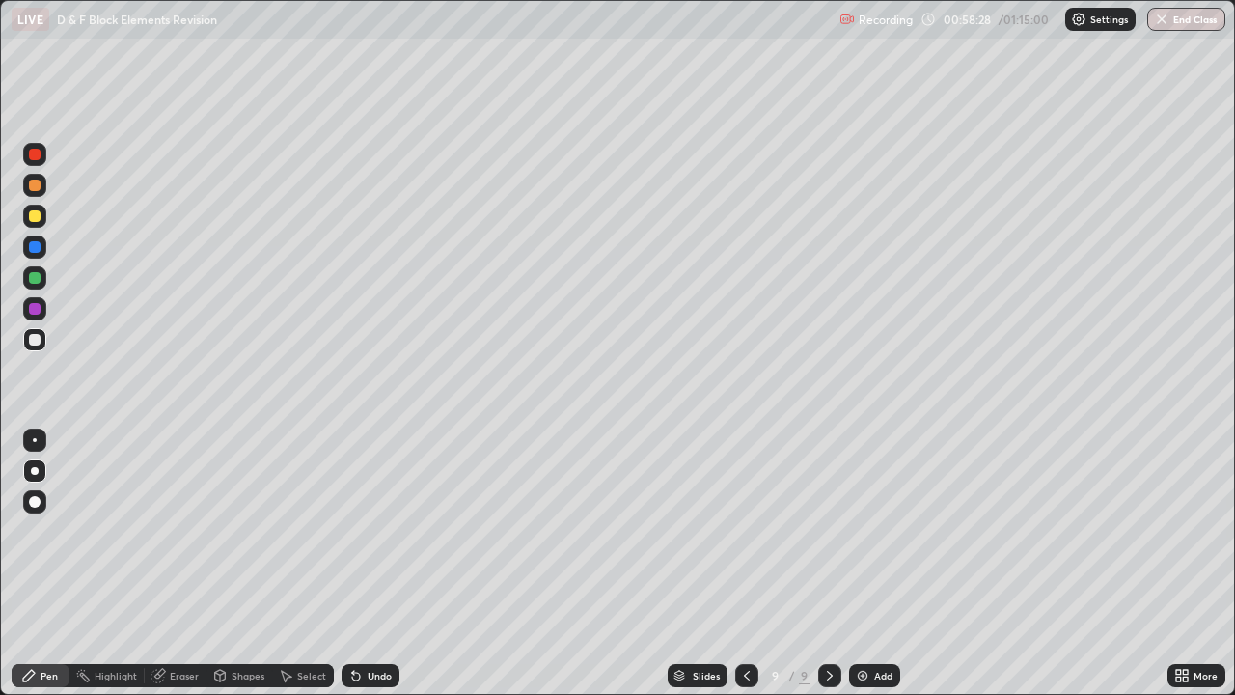
click at [851, 564] on div "Add" at bounding box center [874, 675] width 51 height 23
click at [36, 223] on div at bounding box center [34, 216] width 23 height 23
click at [1189, 24] on button "End Class" at bounding box center [1186, 19] width 78 height 23
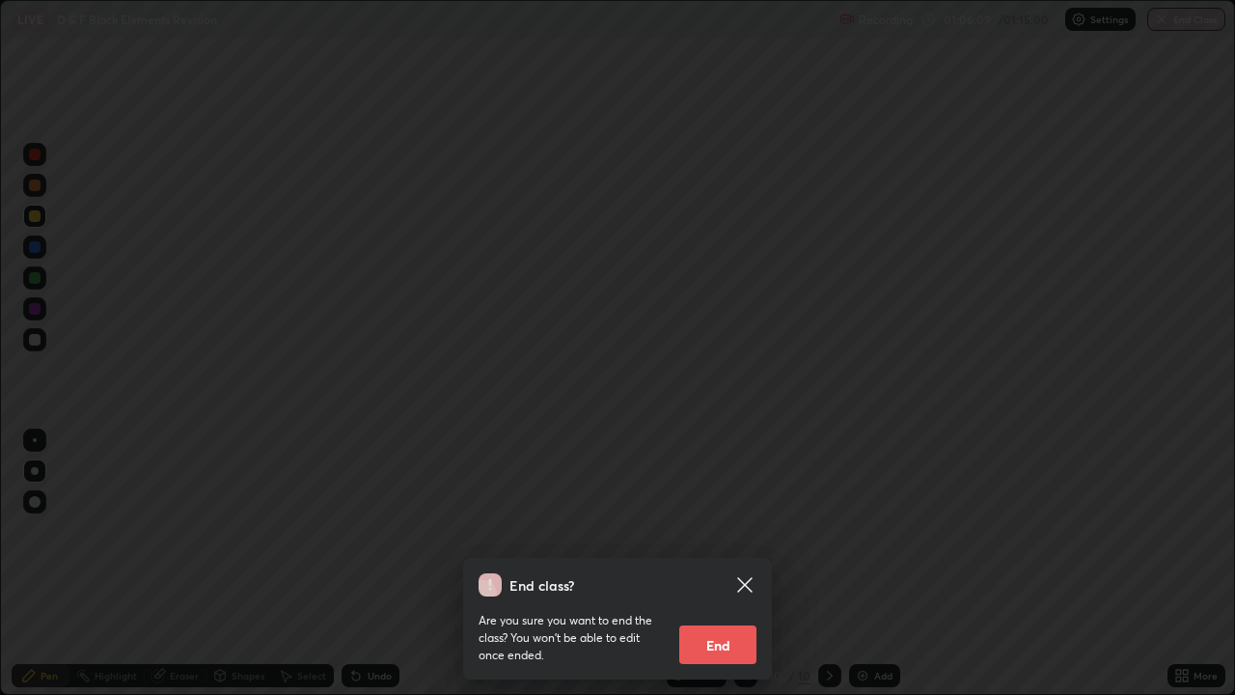
click at [701, 564] on button "End" at bounding box center [717, 644] width 77 height 39
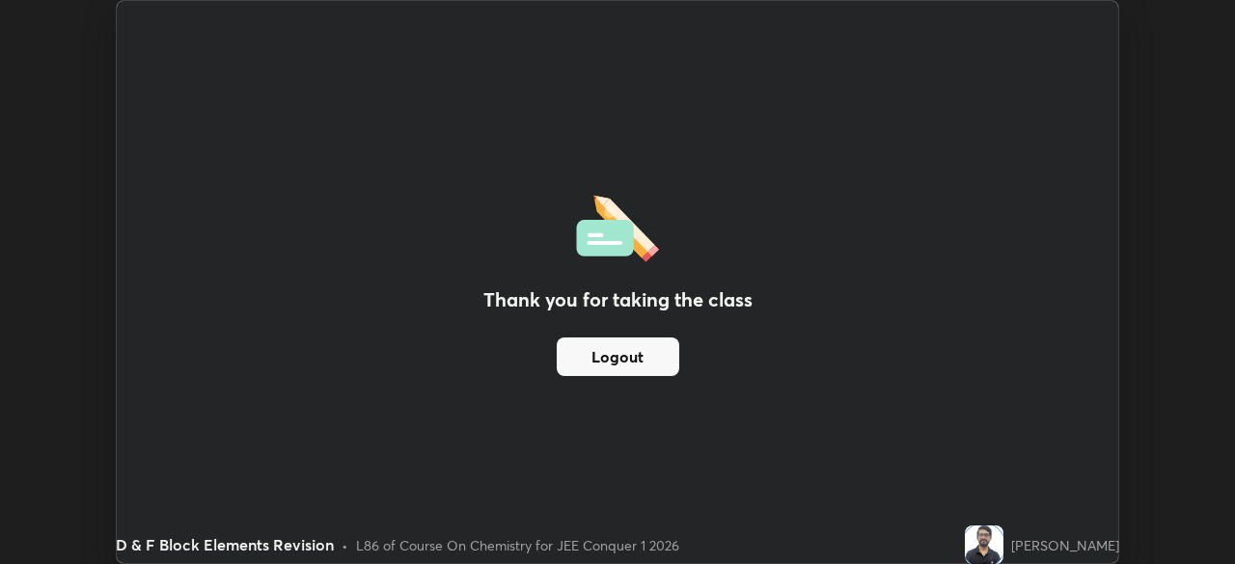
scroll to position [95926, 95255]
